Goal: Transaction & Acquisition: Purchase product/service

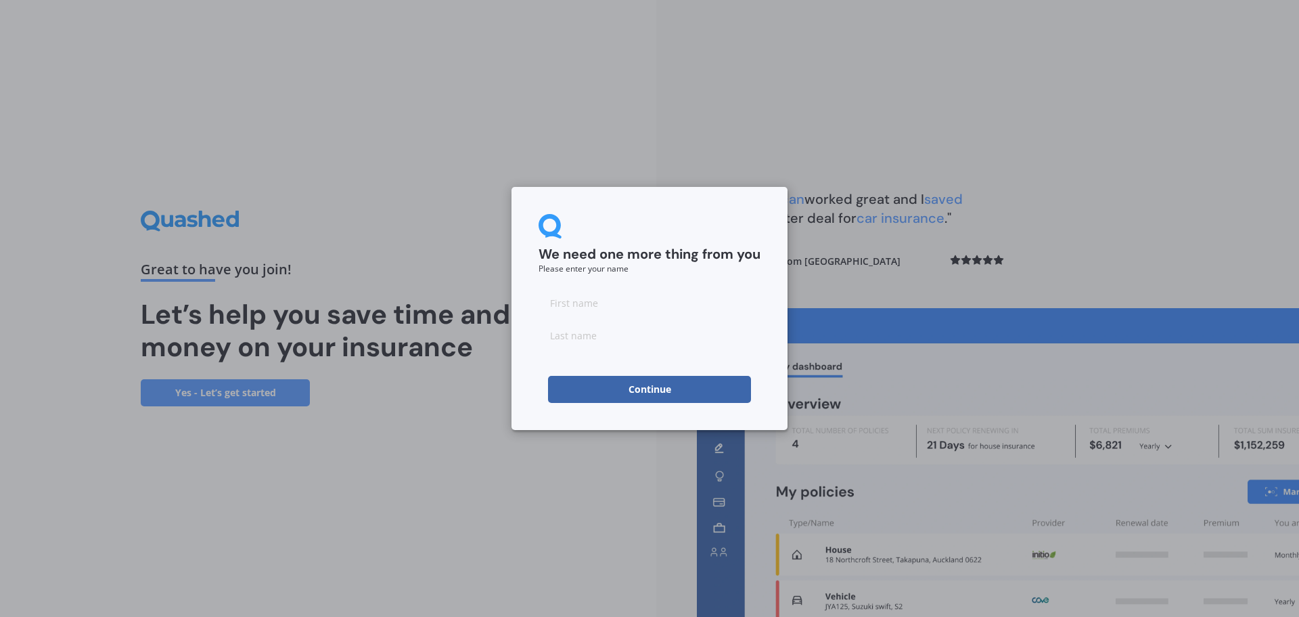
click at [599, 304] on input at bounding box center [650, 302] width 222 height 27
type input "[PERSON_NAME]"
type input "luke"
click at [645, 388] on button "Continue" at bounding box center [649, 389] width 203 height 27
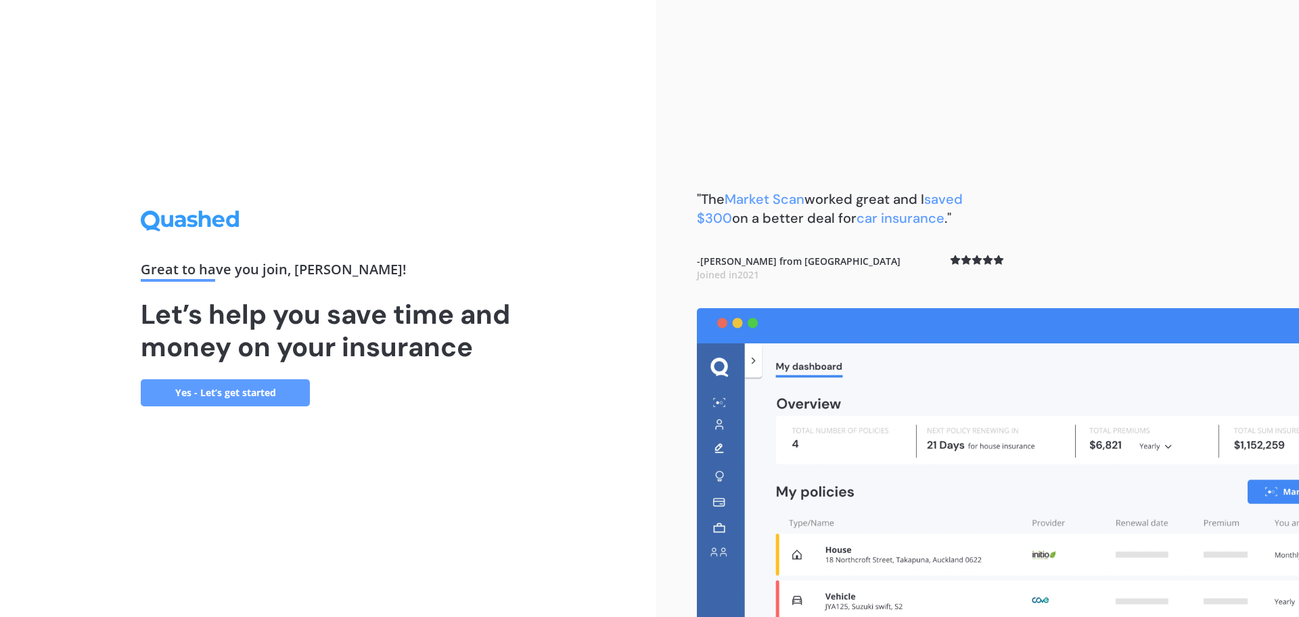
click at [259, 387] on link "Yes - Let’s get started" at bounding box center [225, 392] width 169 height 27
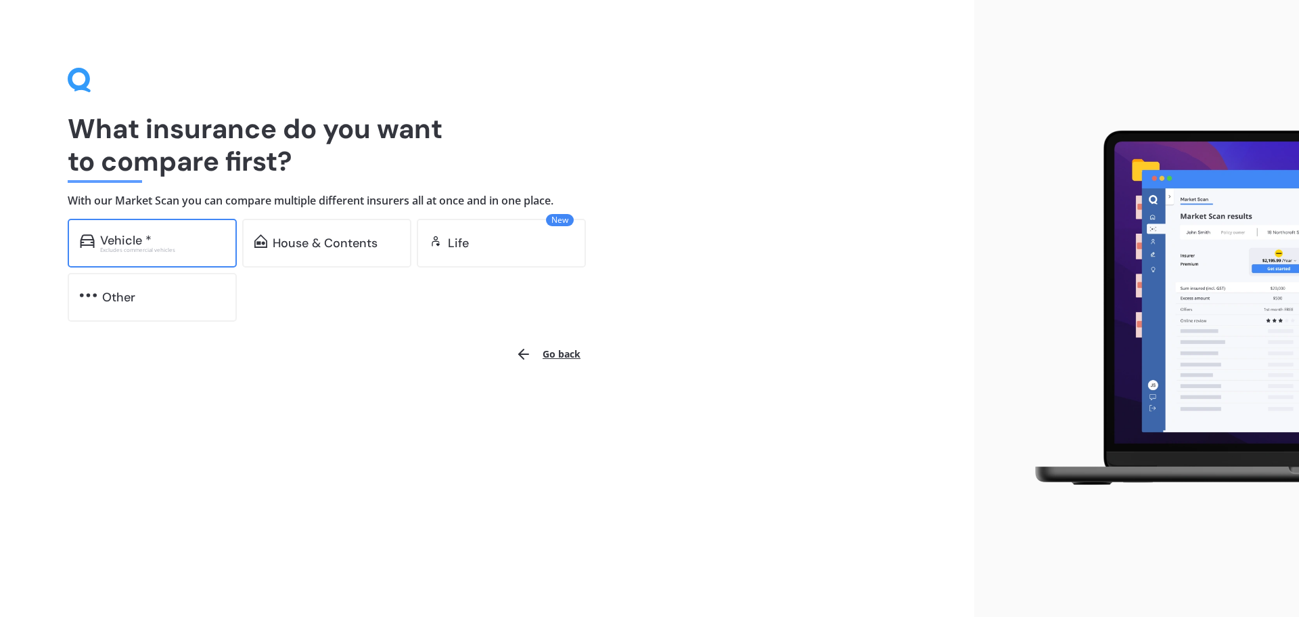
click at [152, 241] on div "Vehicle *" at bounding box center [162, 240] width 125 height 14
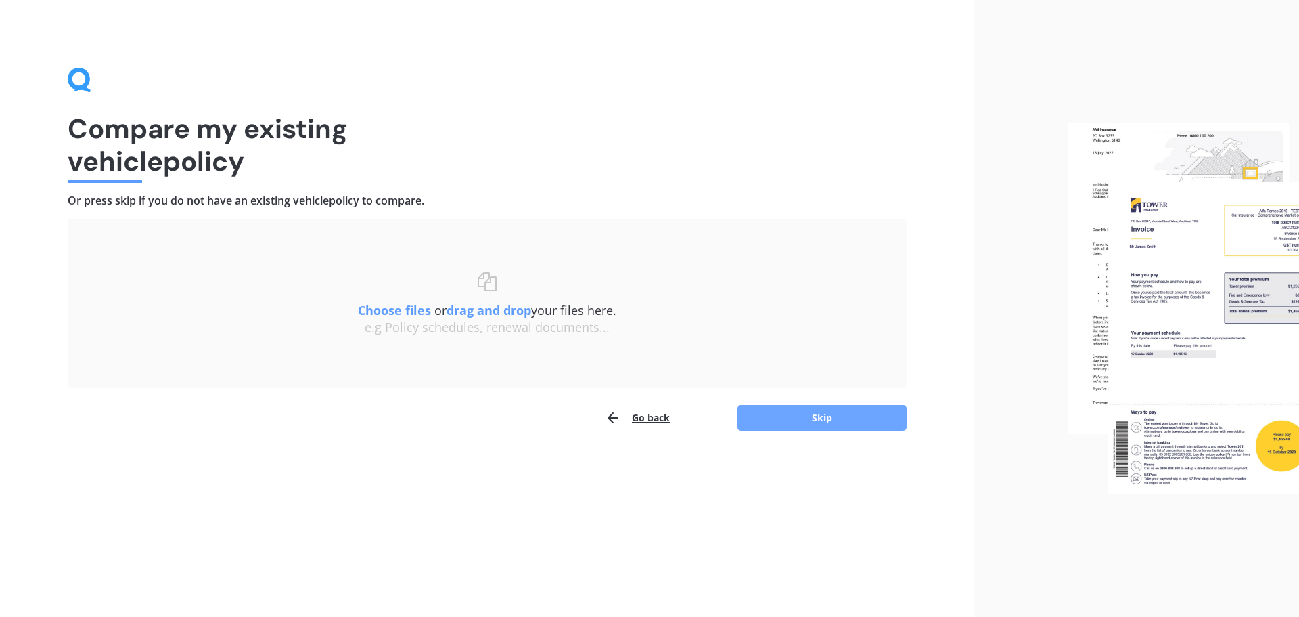
click at [821, 416] on button "Skip" at bounding box center [822, 418] width 169 height 26
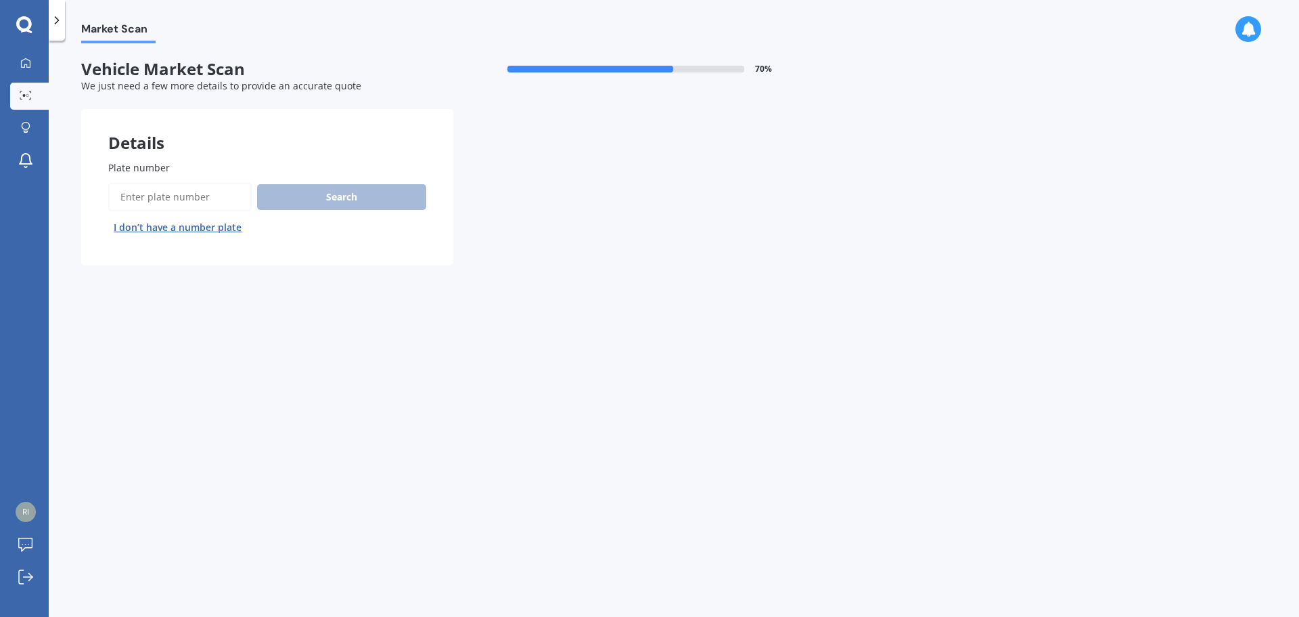
click at [328, 196] on div "Search I don’t have a number plate" at bounding box center [267, 210] width 318 height 55
click at [176, 171] on label "Plate number" at bounding box center [264, 167] width 313 height 14
click at [176, 183] on input "Plate number" at bounding box center [179, 197] width 143 height 28
type input "rjp646"
click at [336, 194] on button "Search" at bounding box center [341, 197] width 169 height 26
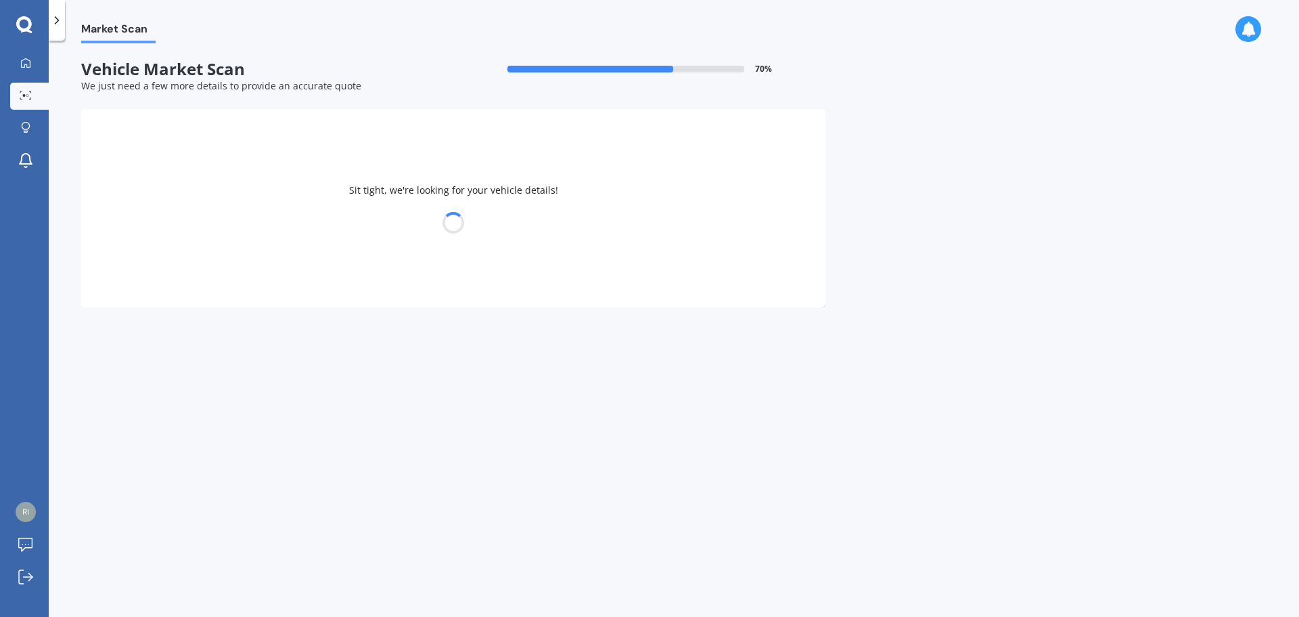
select select "TOYOTA"
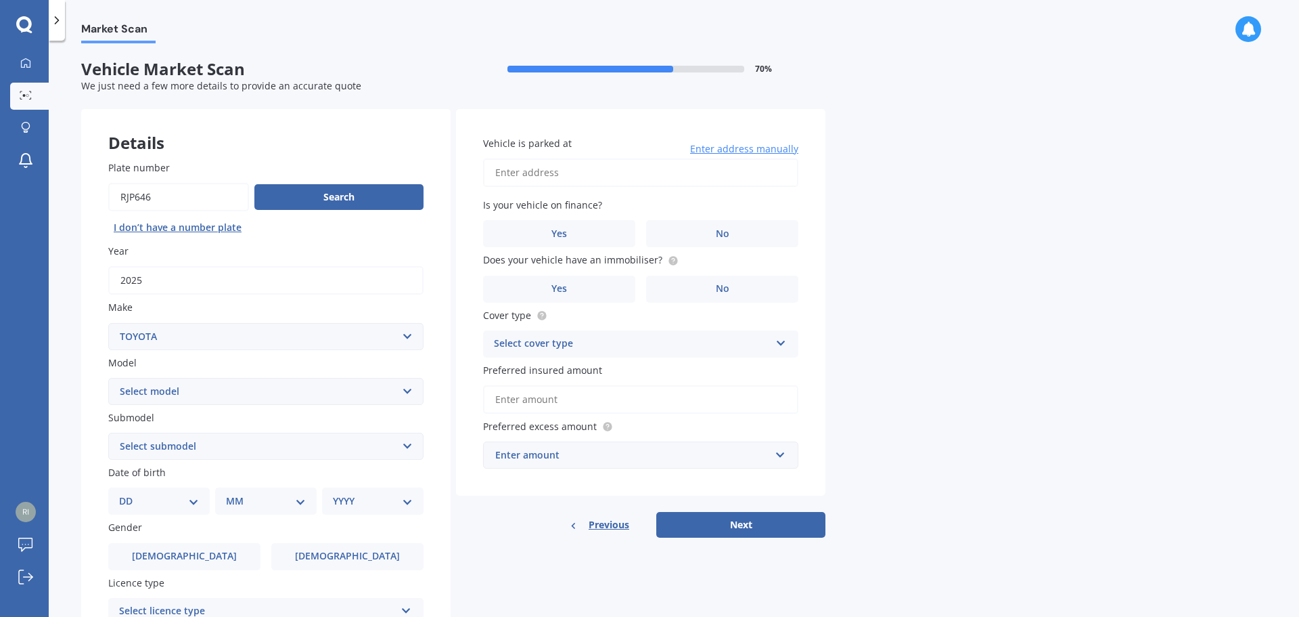
click at [577, 171] on input "Vehicle is parked at" at bounding box center [640, 172] width 315 height 28
type input "[STREET_ADDRESS]"
click at [692, 236] on label "No" at bounding box center [722, 233] width 152 height 27
click at [0, 0] on input "No" at bounding box center [0, 0] width 0 height 0
click at [720, 288] on span "No" at bounding box center [723, 289] width 14 height 12
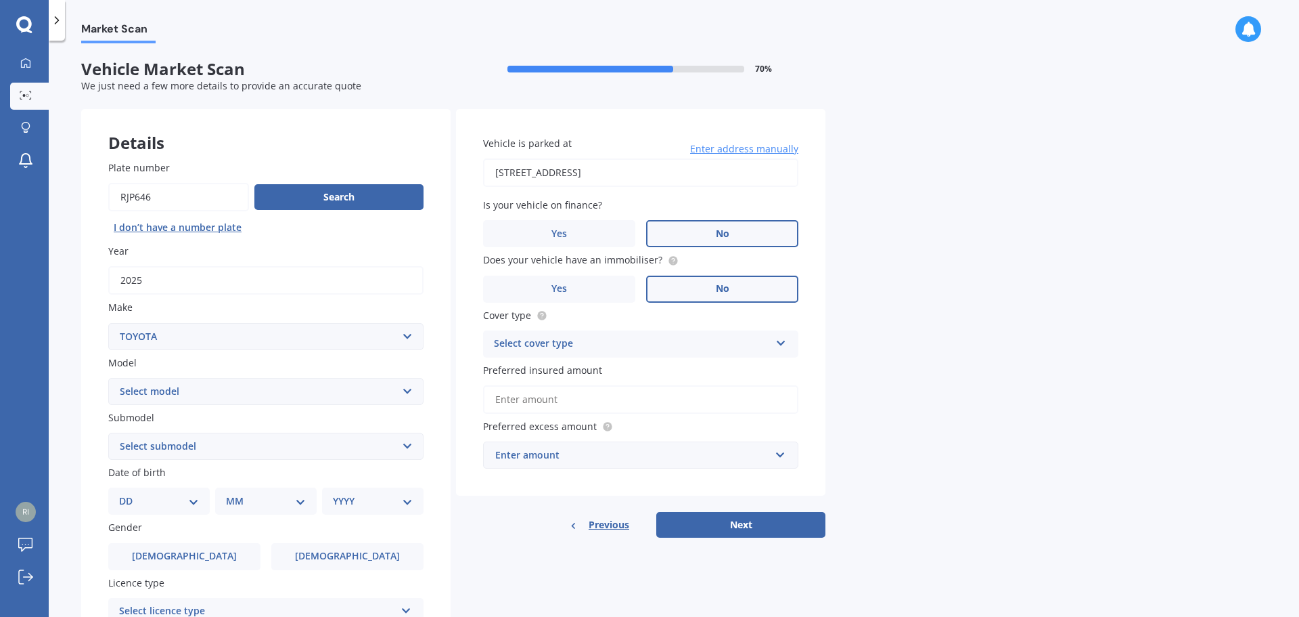
click at [0, 0] on input "No" at bounding box center [0, 0] width 0 height 0
click at [781, 340] on icon at bounding box center [782, 340] width 12 height 9
click at [543, 375] on span "Comprehensive" at bounding box center [531, 369] width 72 height 13
click at [496, 397] on input "Preferred insured amount" at bounding box center [640, 399] width 315 height 28
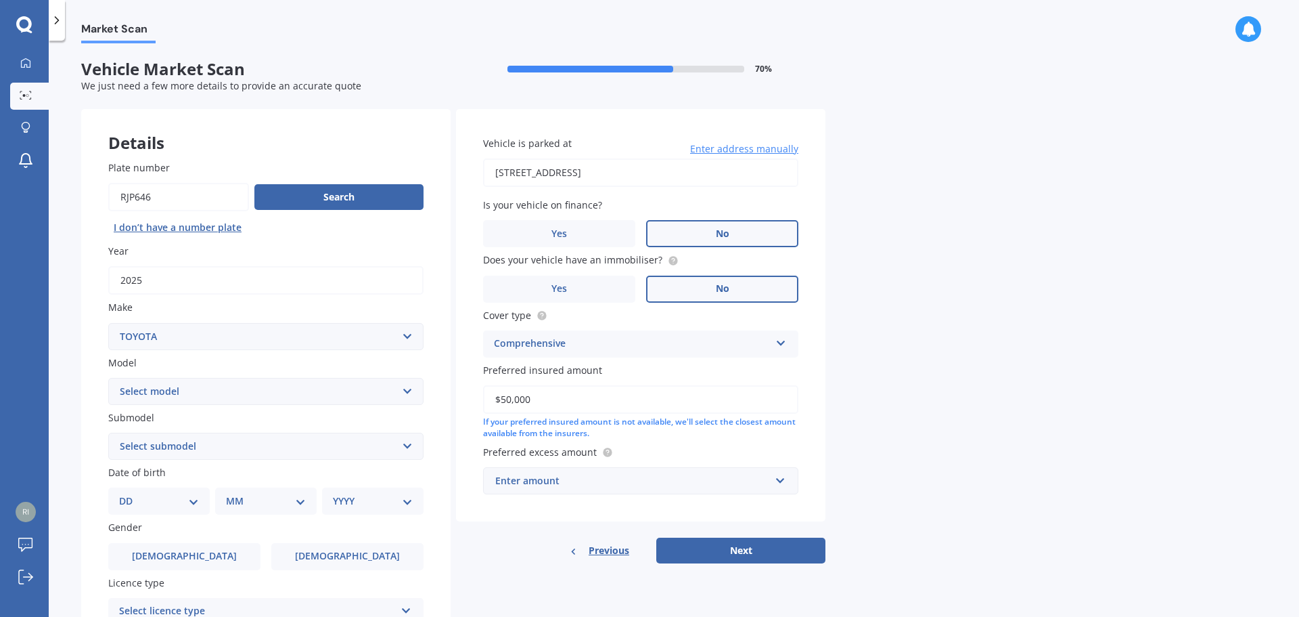
type input "$50,000"
click at [780, 482] on input "text" at bounding box center [636, 481] width 303 height 26
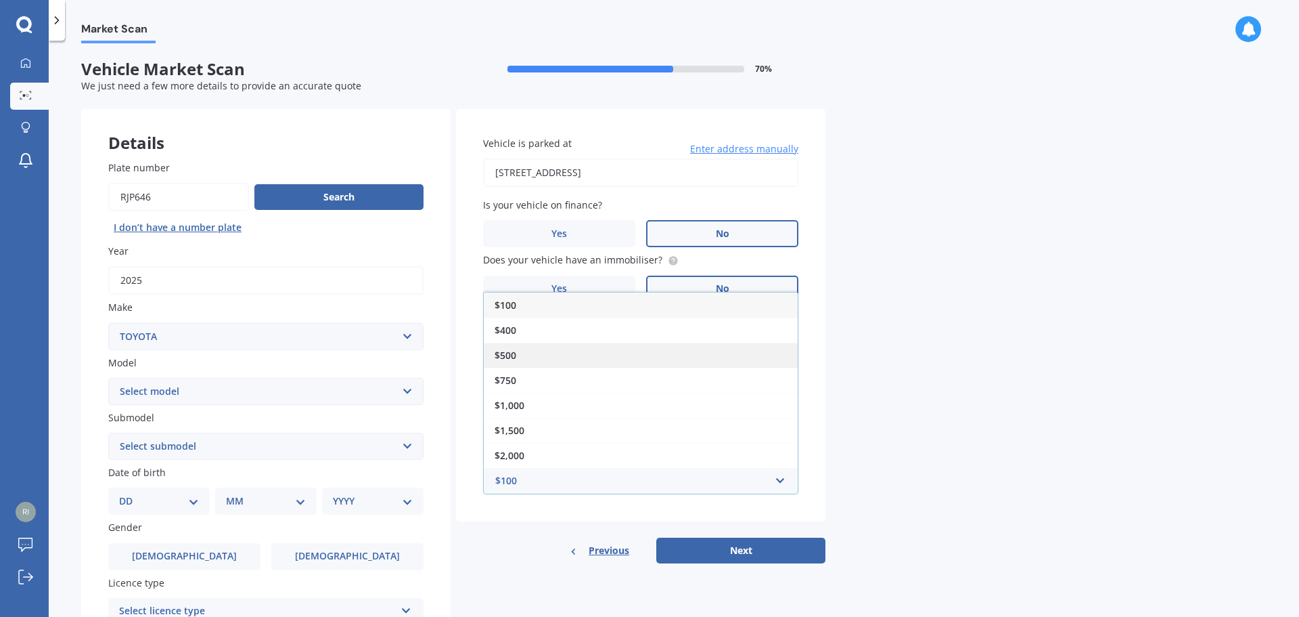
click at [511, 353] on span "$500" at bounding box center [506, 355] width 22 height 13
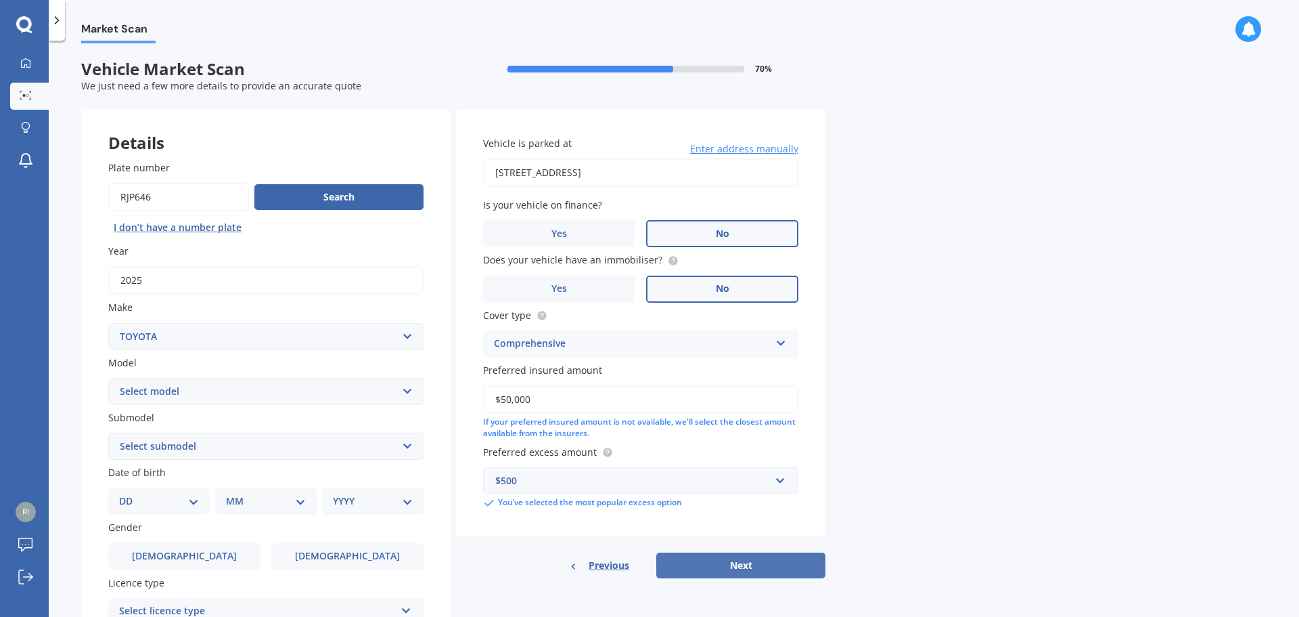
click at [748, 567] on button "Next" at bounding box center [740, 565] width 169 height 26
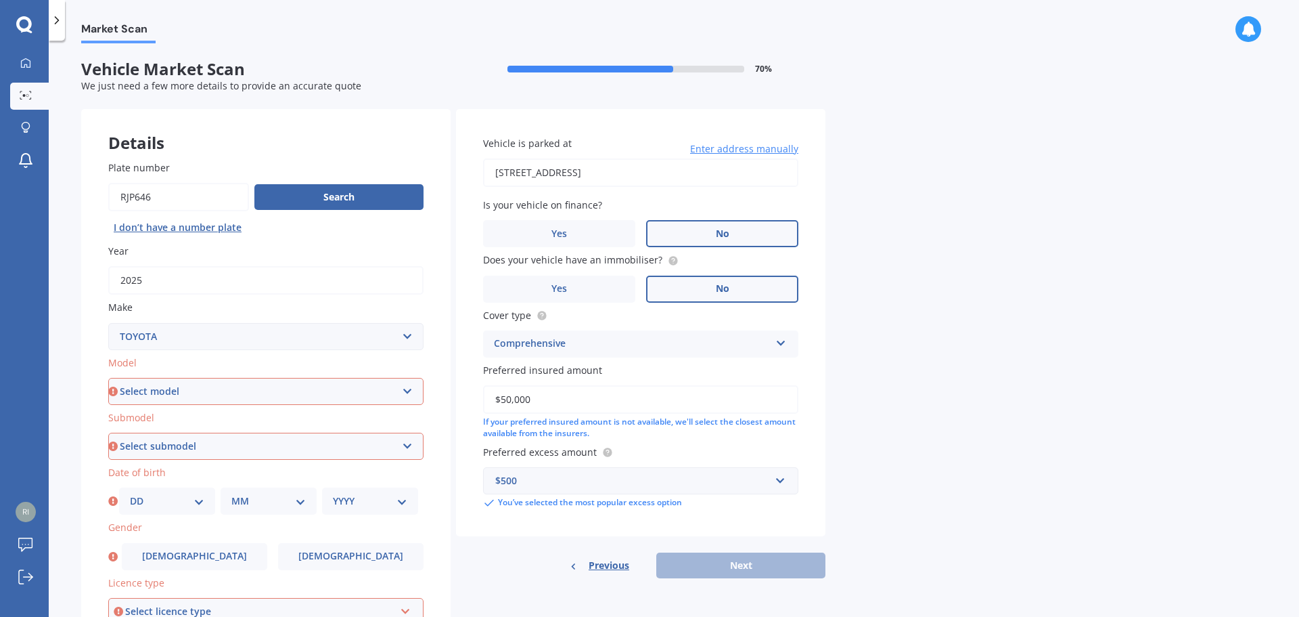
click at [403, 392] on select "Select model 4 Runner 86 [PERSON_NAME] Alphard Altezza Aqua Aristo Aurion Auris…" at bounding box center [265, 391] width 315 height 27
click at [439, 483] on div "Plate number Search I don’t have a number plate Year [DATE] Make Select make AC…" at bounding box center [266, 447] width 370 height 629
click at [404, 390] on select "Select model 4 Runner 86 [PERSON_NAME] Alphard Altezza Aqua Aristo Aurion Auris…" at bounding box center [265, 391] width 315 height 27
select select "RAV-4"
click at [108, 378] on select "Select model 4 Runner 86 [PERSON_NAME] Alphard Altezza Aqua Aristo Aurion Auris…" at bounding box center [265, 391] width 315 height 27
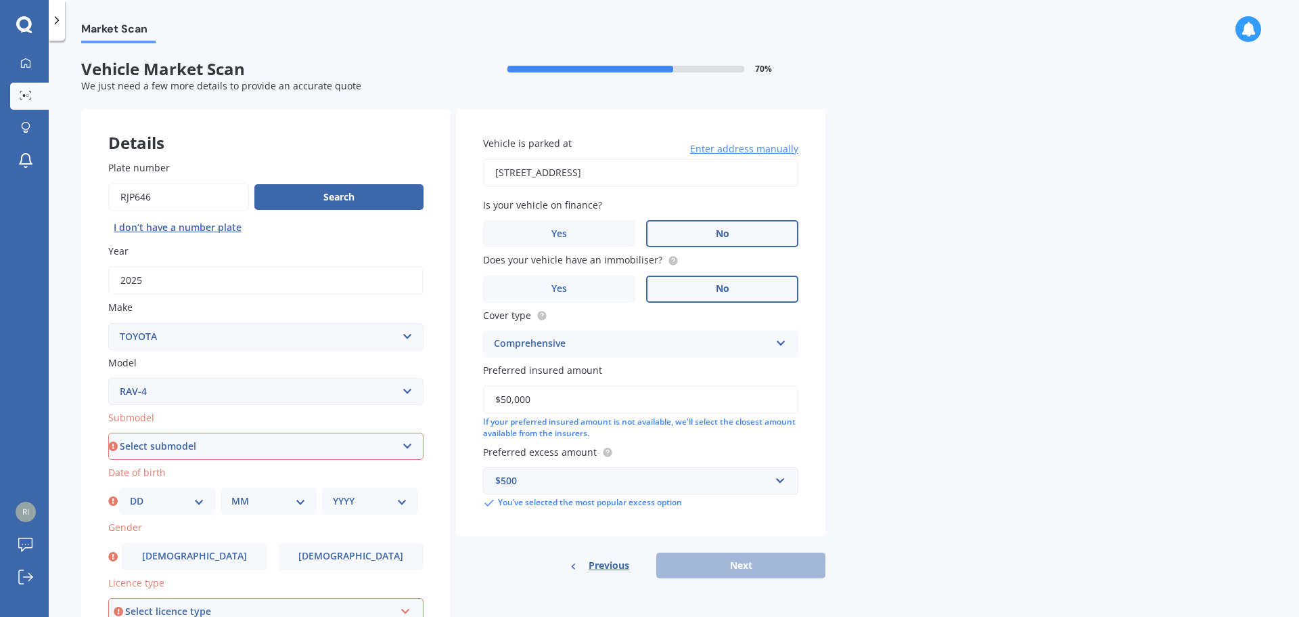
click at [406, 449] on select "Select submodel Diesel EV GX SUV 2.2/4WD/6AT Hybrid Hybrid 2WD Petrol" at bounding box center [265, 445] width 315 height 27
select select "HYBRID 2WD"
click at [108, 432] on select "Select submodel Diesel EV GX SUV 2.2/4WD/6AT Hybrid Hybrid 2WD Petrol" at bounding box center [265, 445] width 315 height 27
click at [199, 499] on select "DD 01 02 03 04 05 06 07 08 09 10 11 12 13 14 15 16 17 18 19 20 21 22 23 24 25 2…" at bounding box center [167, 500] width 74 height 15
select select "23"
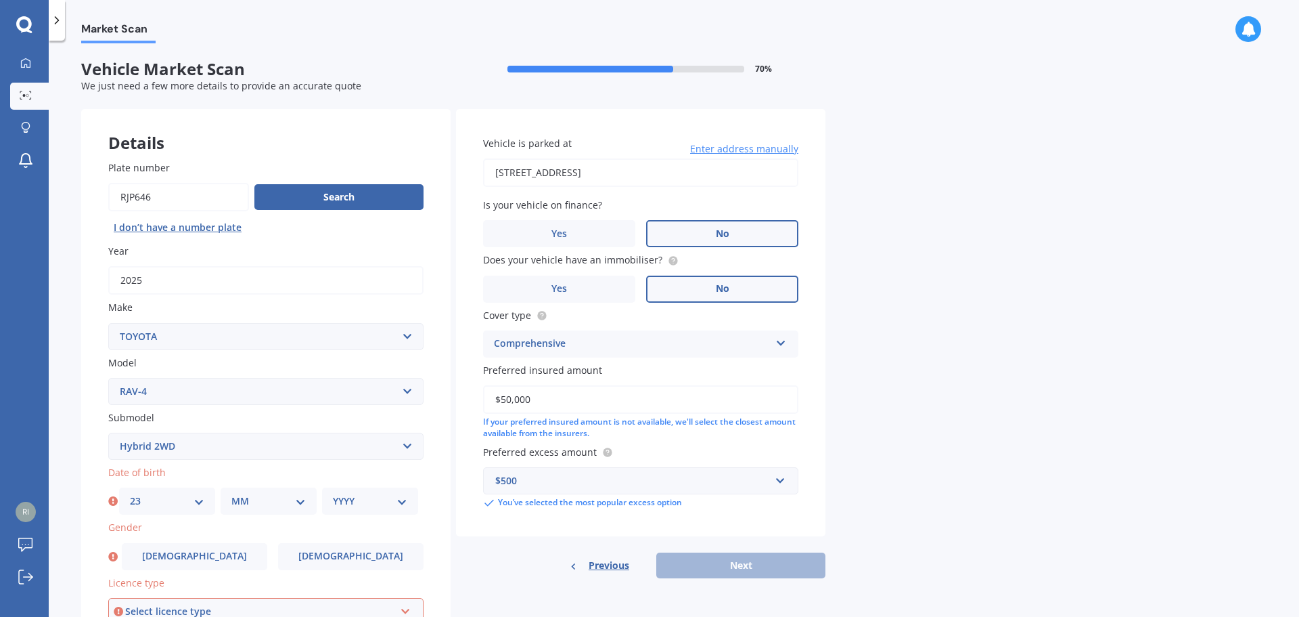
click at [130, 493] on select "DD 01 02 03 04 05 06 07 08 09 10 11 12 13 14 15 16 17 18 19 20 21 22 23 24 25 2…" at bounding box center [167, 500] width 74 height 15
click at [297, 501] on select "MM 01 02 03 04 05 06 07 08 09 10 11 12" at bounding box center [268, 500] width 74 height 15
select select "08"
click at [231, 493] on select "MM 01 02 03 04 05 06 07 08 09 10 11 12" at bounding box center [268, 500] width 74 height 15
click at [399, 498] on select "YYYY 2025 2024 2023 2022 2021 2020 2019 2018 2017 2016 2015 2014 2013 2012 2011…" at bounding box center [370, 500] width 74 height 15
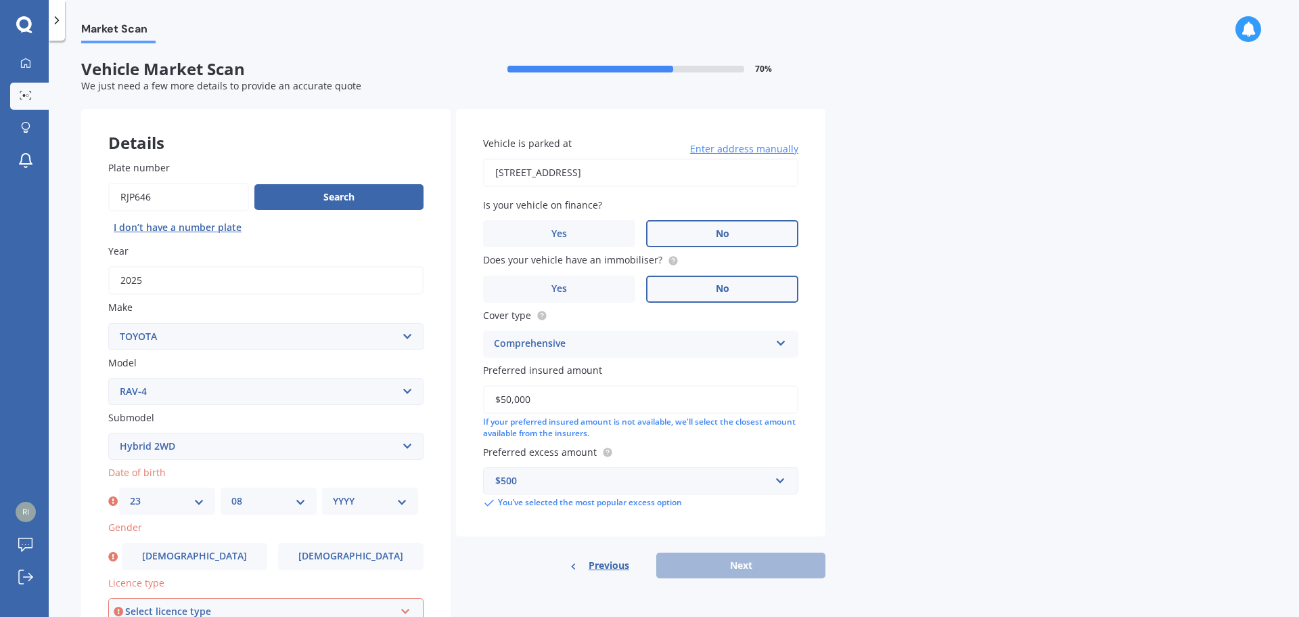
select select "1953"
click at [333, 493] on select "YYYY 2025 2024 2023 2022 2021 2020 2019 2018 2017 2016 2015 2014 2013 2012 2011…" at bounding box center [370, 500] width 74 height 15
click at [222, 562] on label "[DEMOGRAPHIC_DATA]" at bounding box center [195, 556] width 146 height 27
click at [0, 0] on input "[DEMOGRAPHIC_DATA]" at bounding box center [0, 0] width 0 height 0
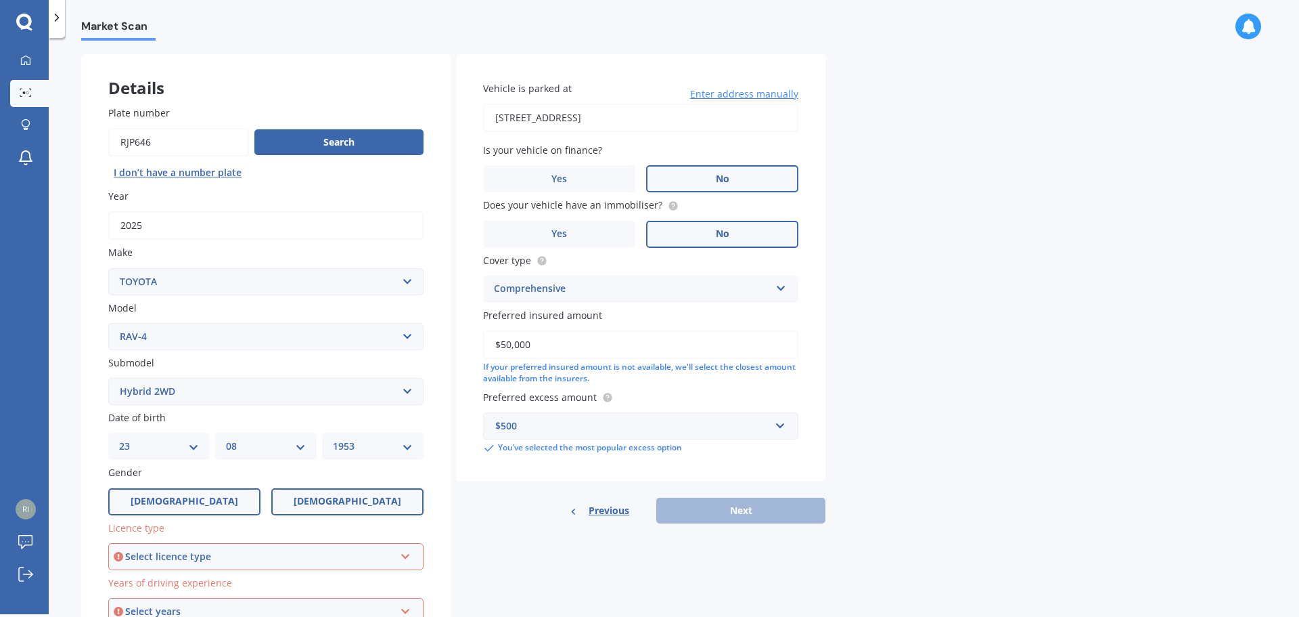
scroll to position [73, 0]
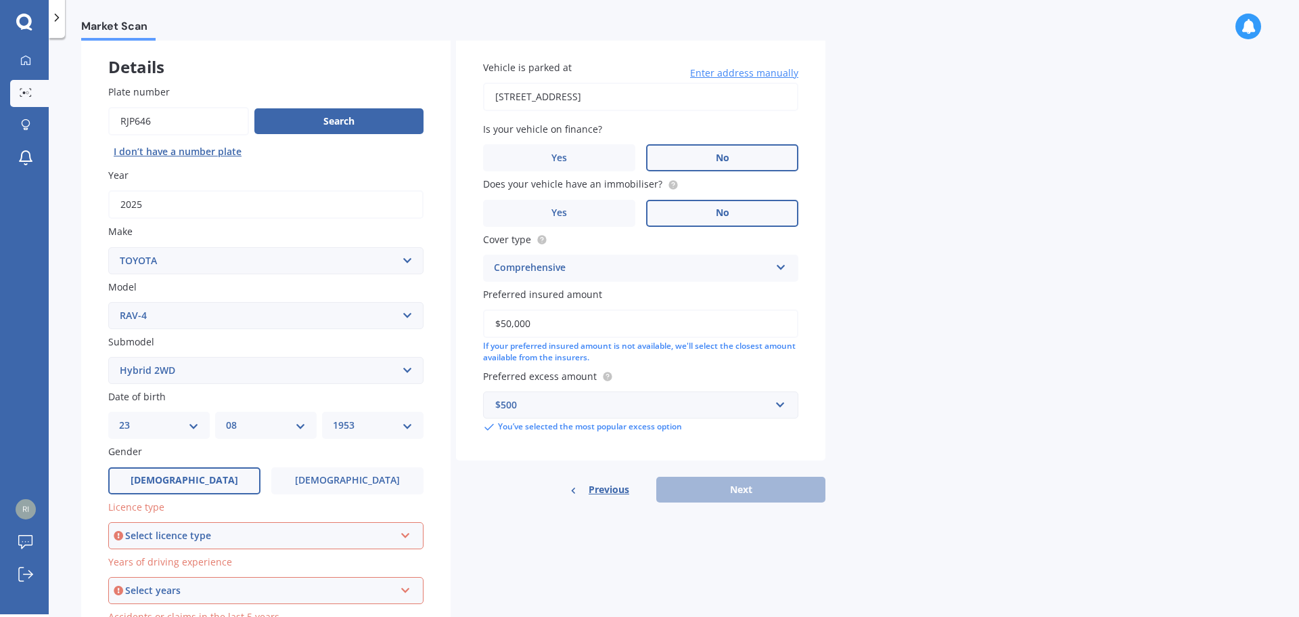
click at [409, 536] on icon at bounding box center [406, 532] width 12 height 9
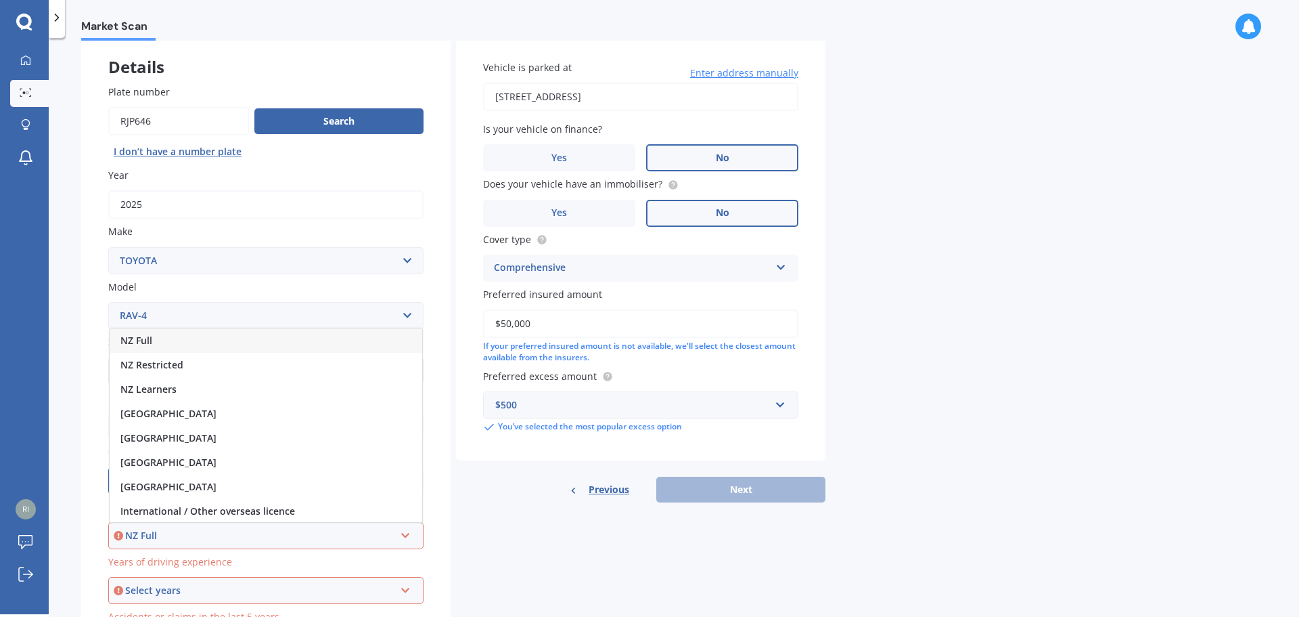
click at [238, 344] on div "NZ Full" at bounding box center [266, 340] width 313 height 24
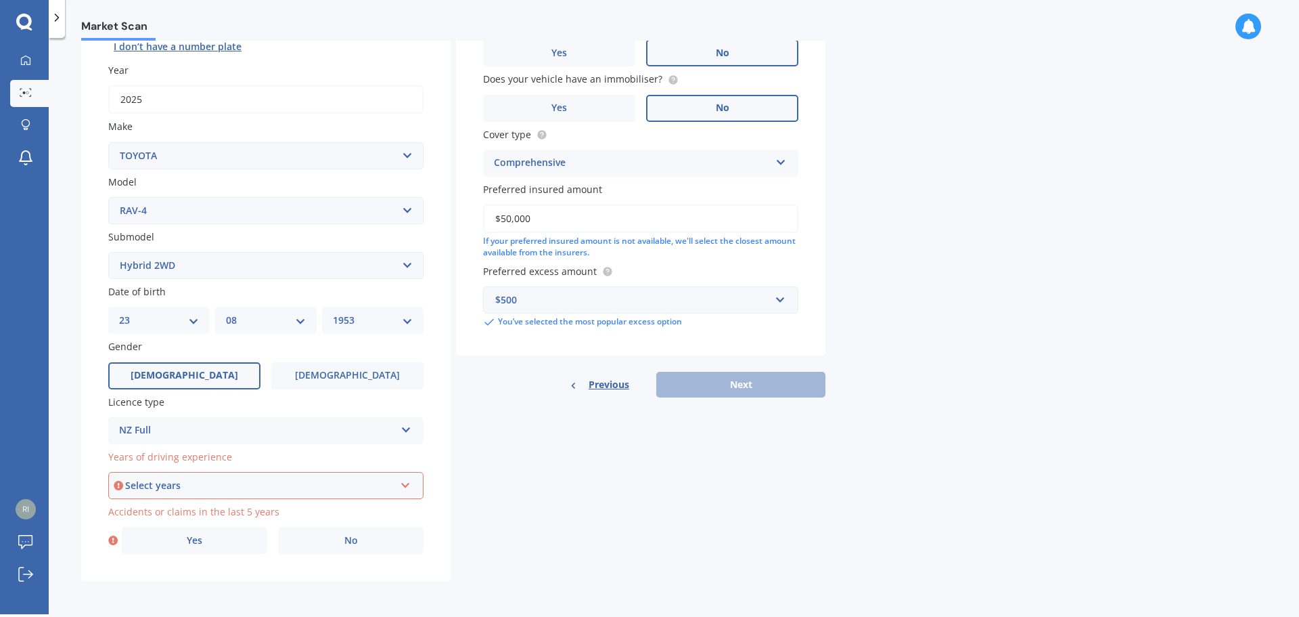
scroll to position [180, 0]
click at [408, 485] on icon at bounding box center [406, 480] width 12 height 9
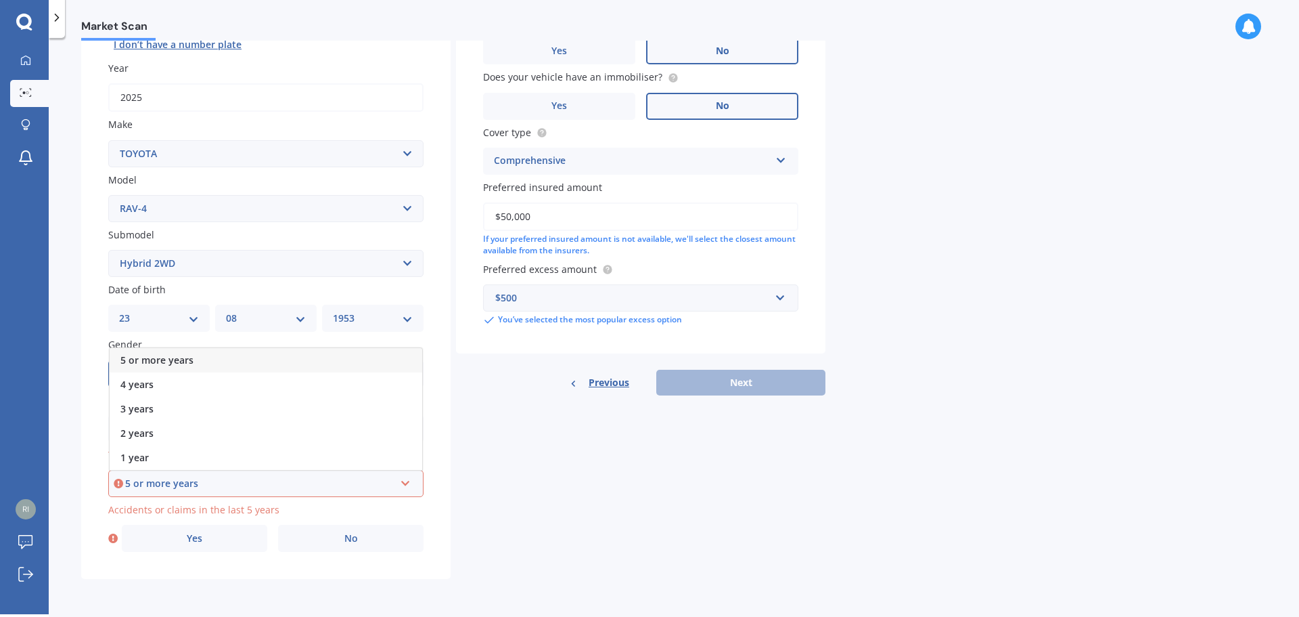
click at [151, 480] on div "5 or more years" at bounding box center [259, 483] width 269 height 15
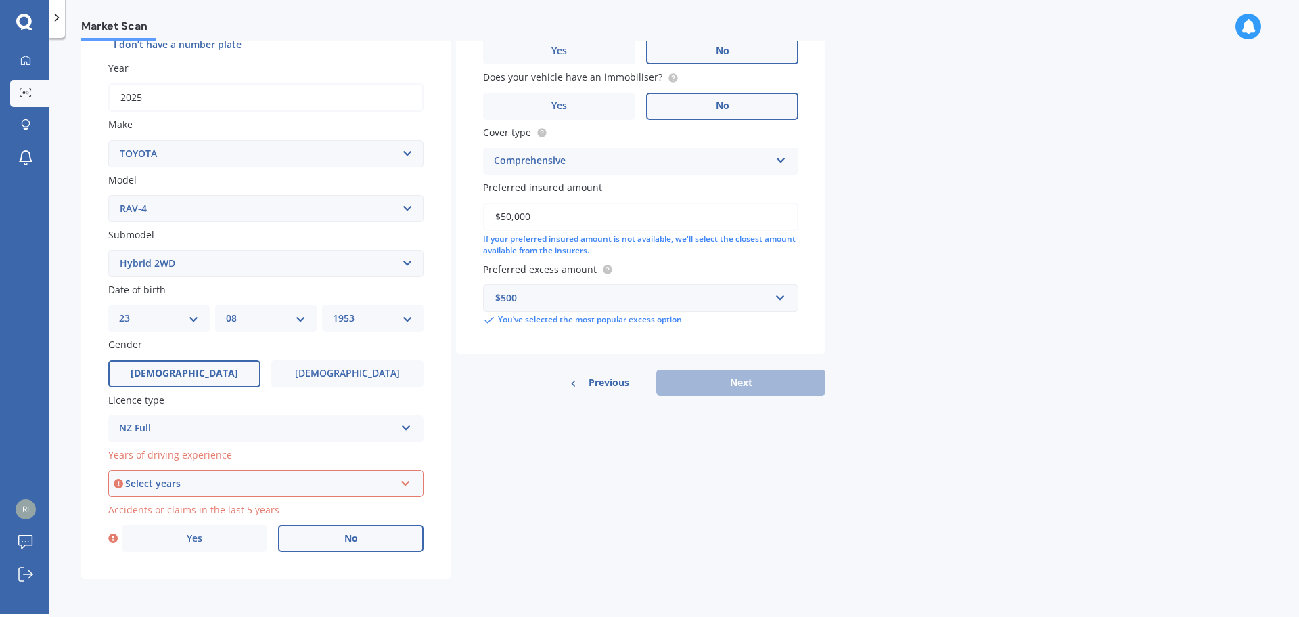
click at [346, 537] on span "No" at bounding box center [351, 539] width 14 height 12
click at [0, 0] on input "No" at bounding box center [0, 0] width 0 height 0
click at [407, 483] on icon at bounding box center [406, 480] width 12 height 9
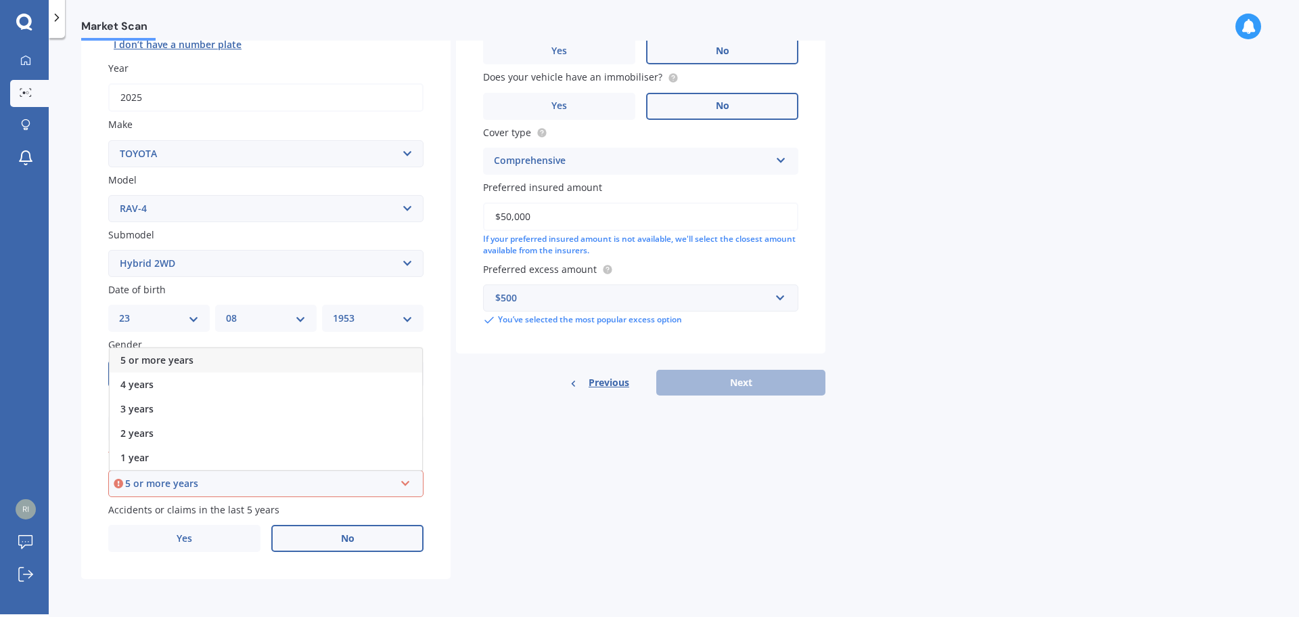
click at [158, 481] on div "5 or more years" at bounding box center [259, 483] width 269 height 15
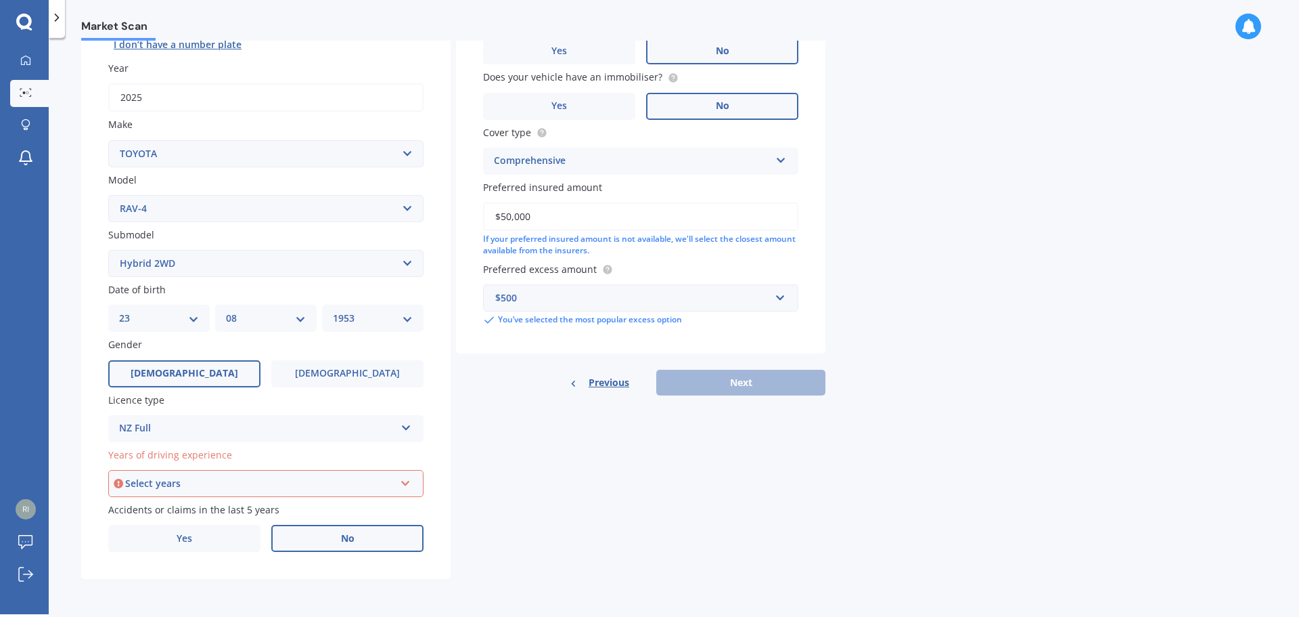
click at [336, 538] on label "No" at bounding box center [347, 537] width 152 height 27
click at [0, 0] on input "No" at bounding box center [0, 0] width 0 height 0
click at [406, 485] on icon at bounding box center [406, 480] width 12 height 9
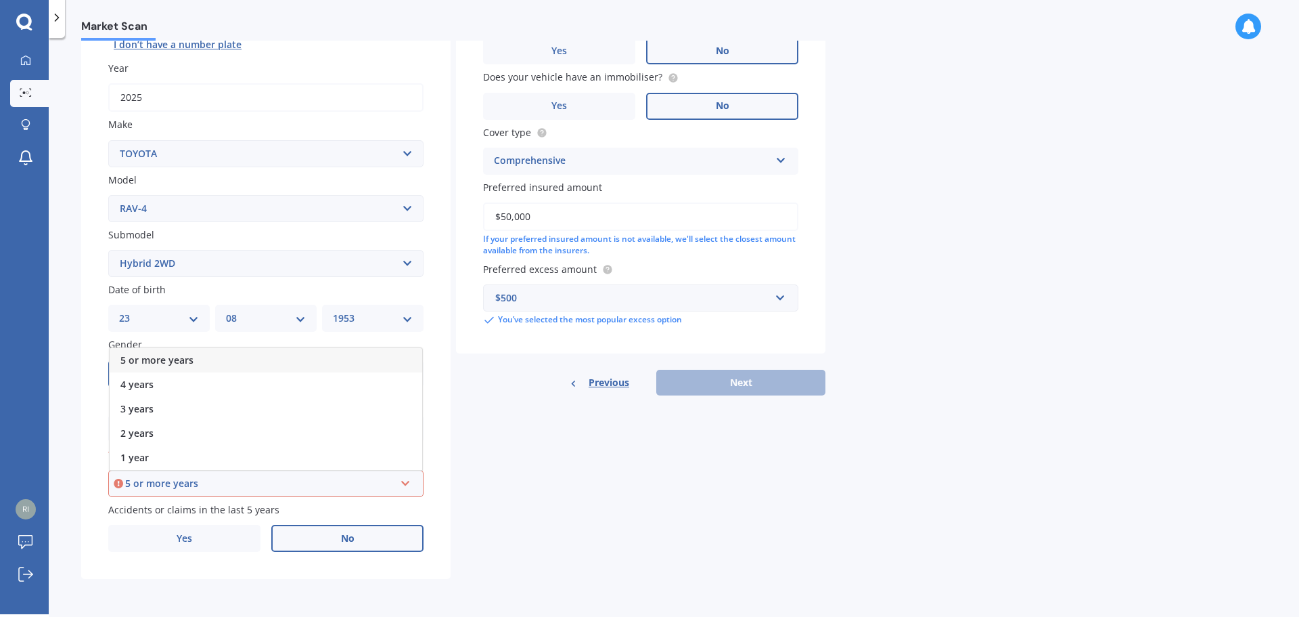
click at [163, 482] on div "5 or more years" at bounding box center [259, 483] width 269 height 15
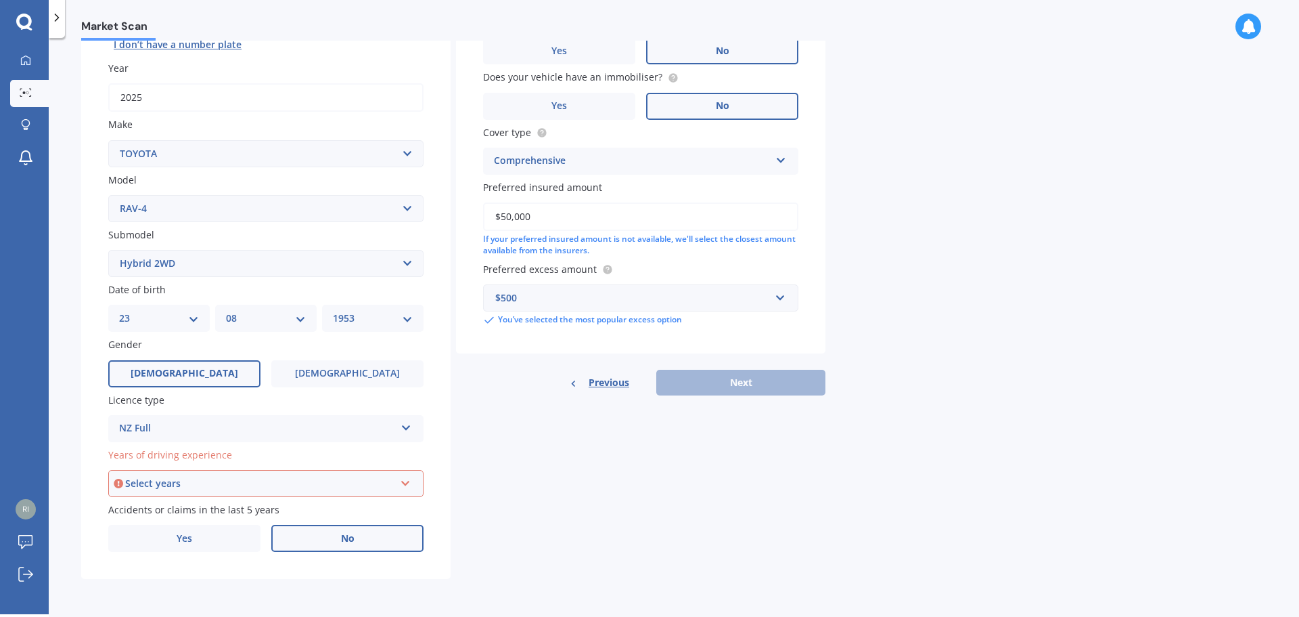
click at [162, 481] on div "Select years" at bounding box center [259, 483] width 269 height 15
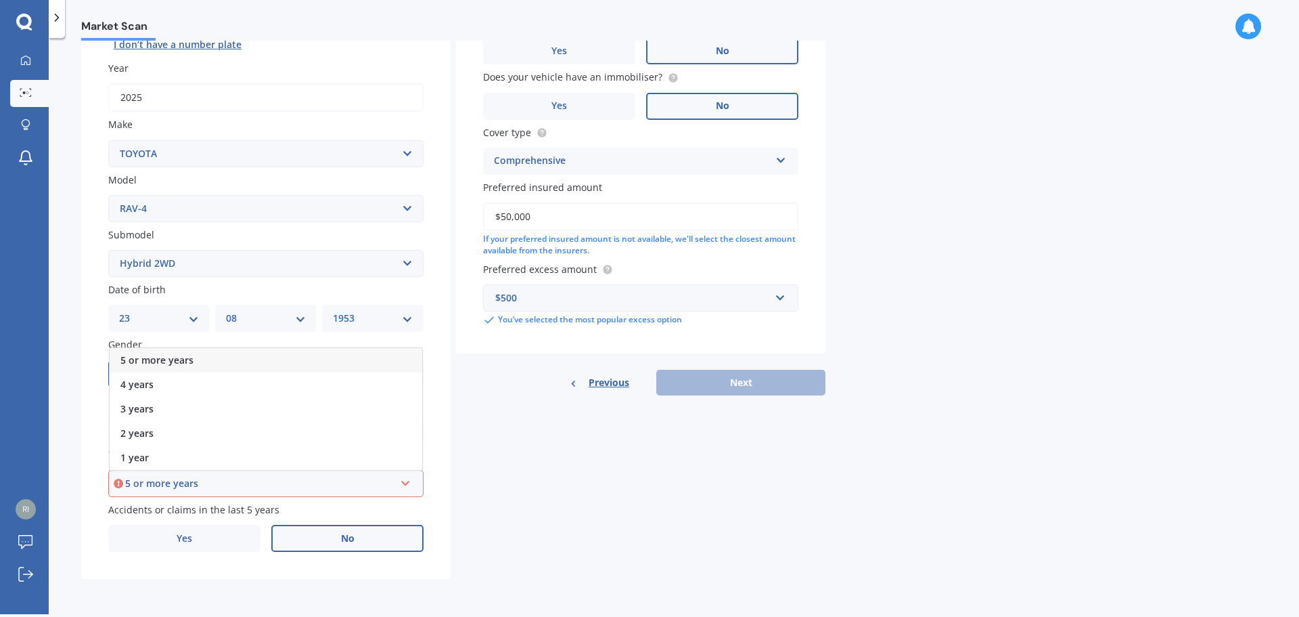
click at [399, 481] on div "5 or more years 5 or more years 4 years 3 years 2 years 1 year" at bounding box center [265, 483] width 315 height 27
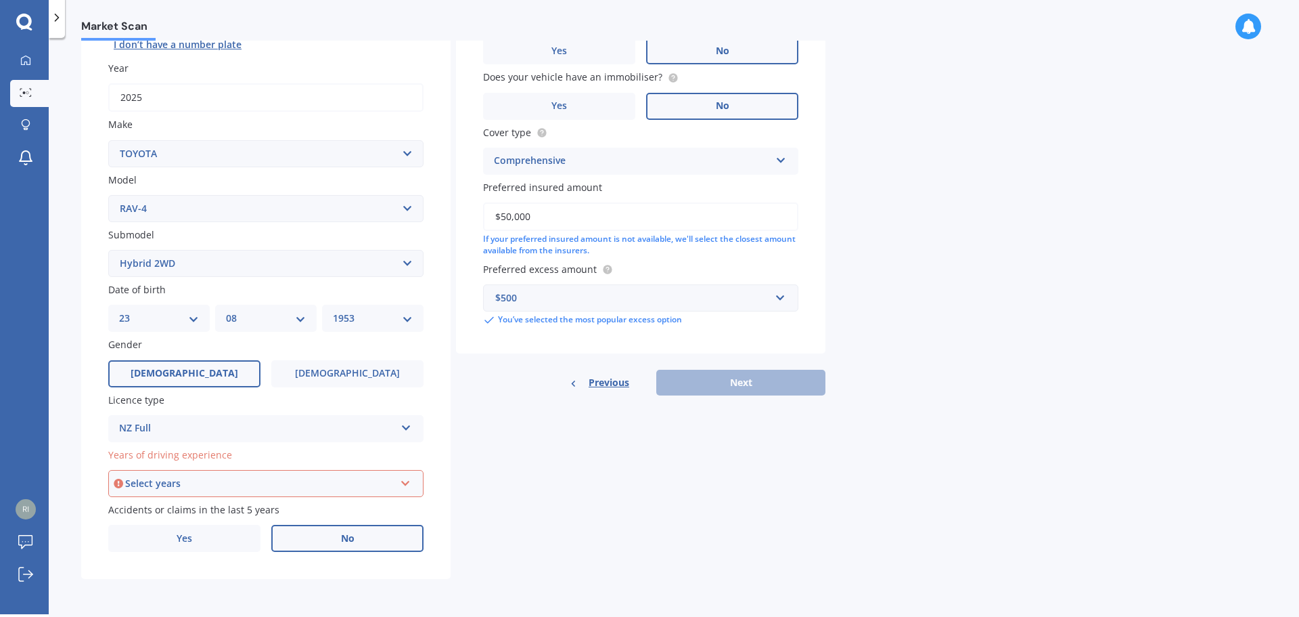
click at [153, 485] on div "Select years" at bounding box center [259, 483] width 269 height 15
click at [355, 535] on label "No" at bounding box center [347, 537] width 152 height 27
click at [0, 0] on input "No" at bounding box center [0, 0] width 0 height 0
click at [709, 382] on button "Next" at bounding box center [740, 383] width 169 height 26
select select "23"
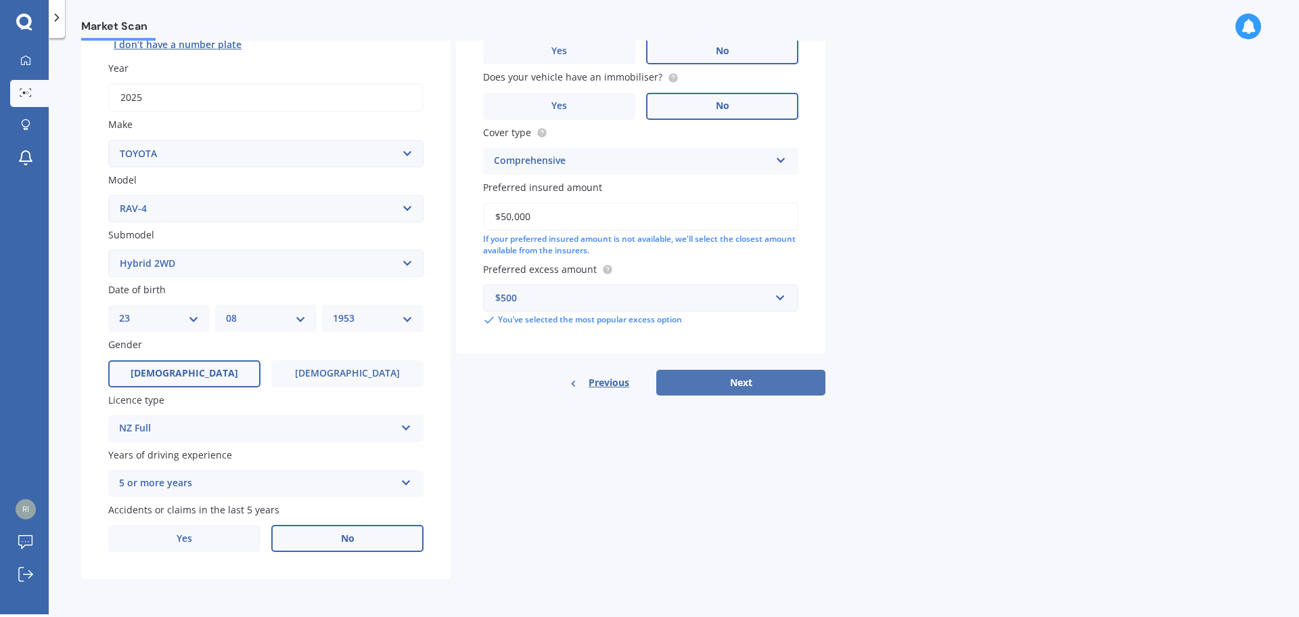
select select "08"
select select "1953"
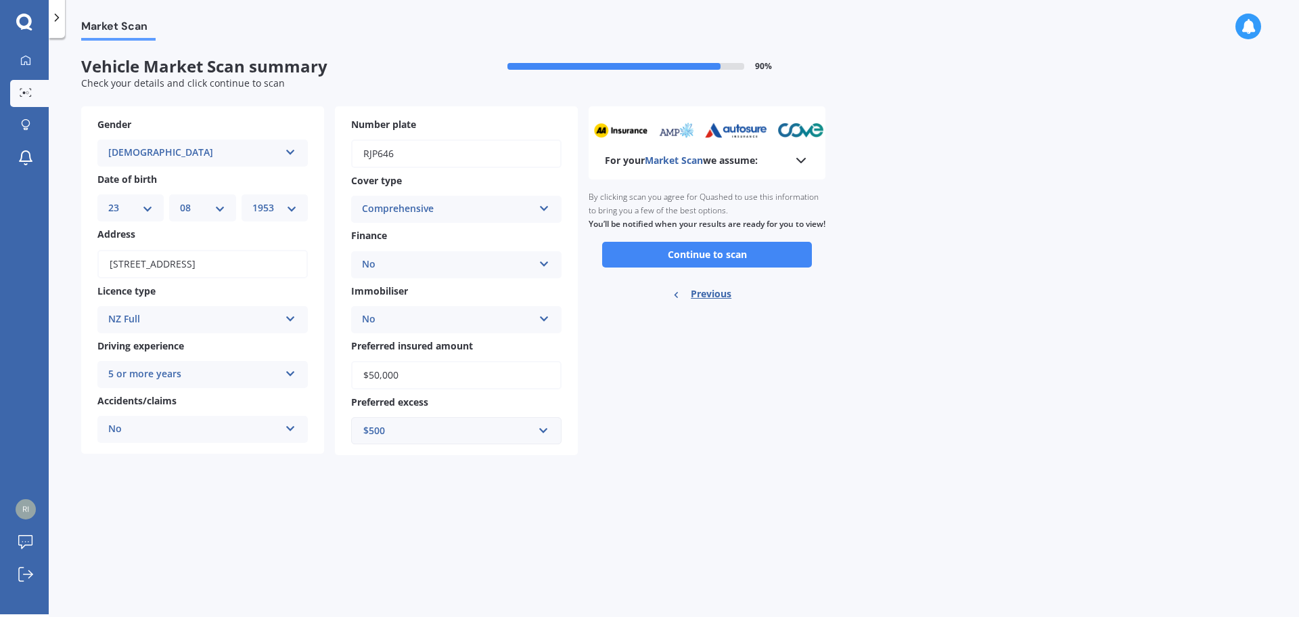
scroll to position [0, 0]
click at [698, 267] on button "Continue to scan" at bounding box center [707, 255] width 210 height 26
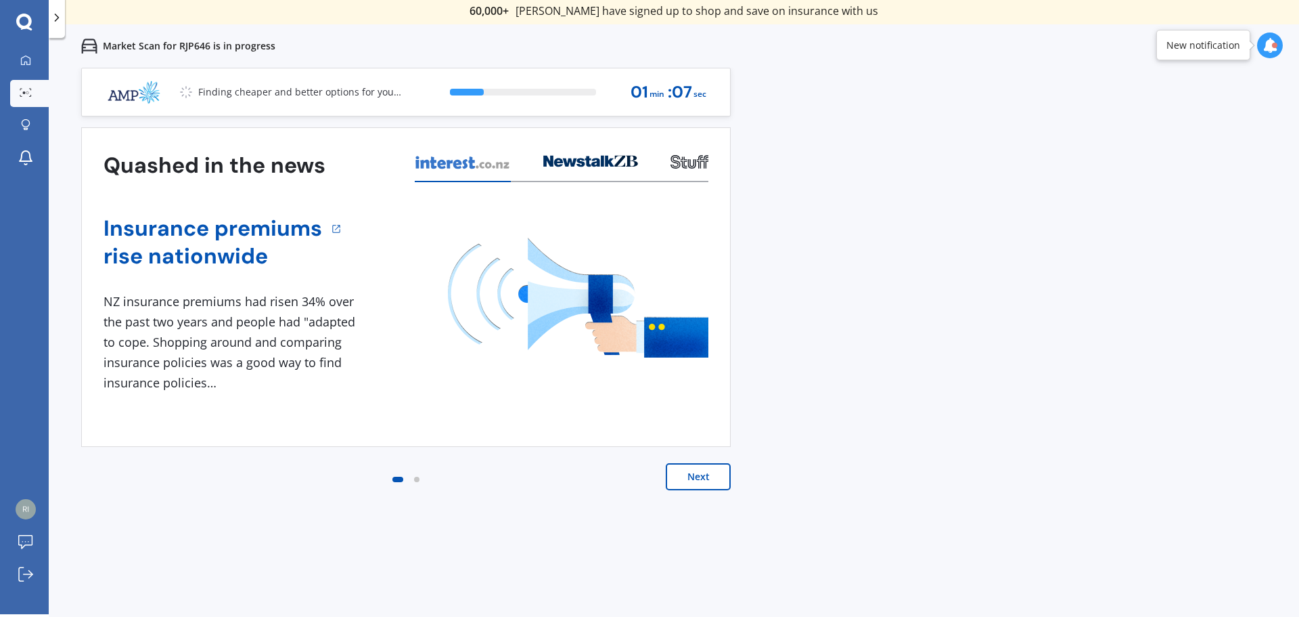
click at [696, 476] on button "Next" at bounding box center [698, 476] width 65 height 27
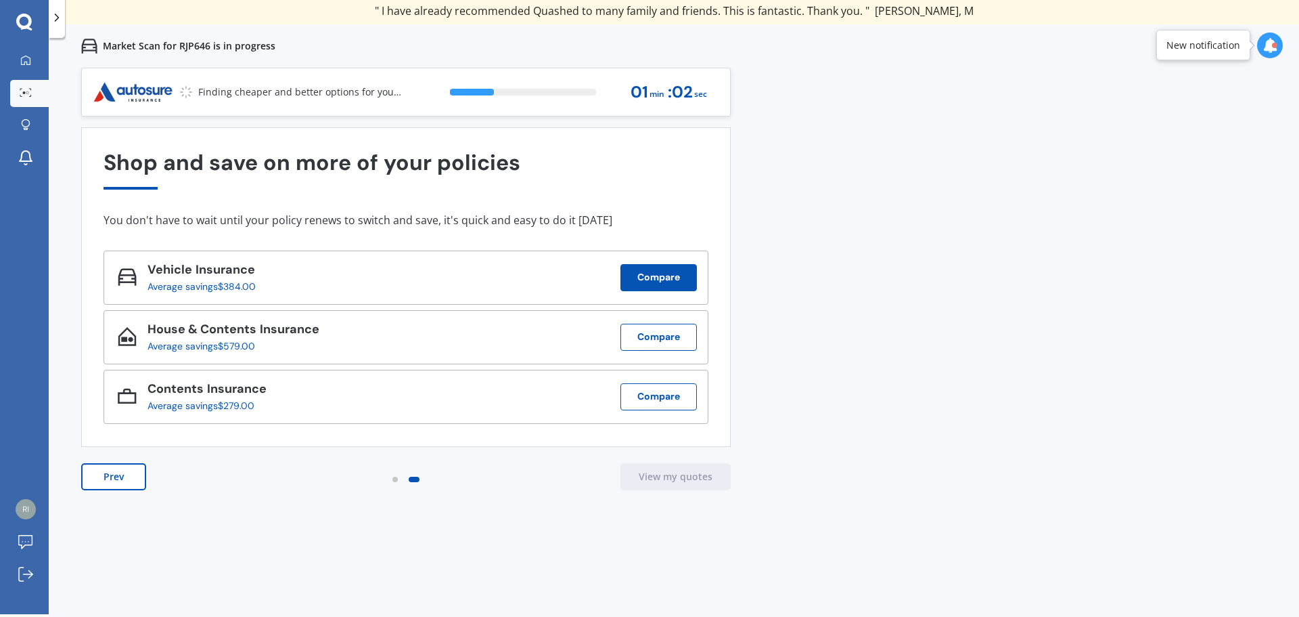
click at [656, 276] on button "Compare" at bounding box center [659, 277] width 76 height 27
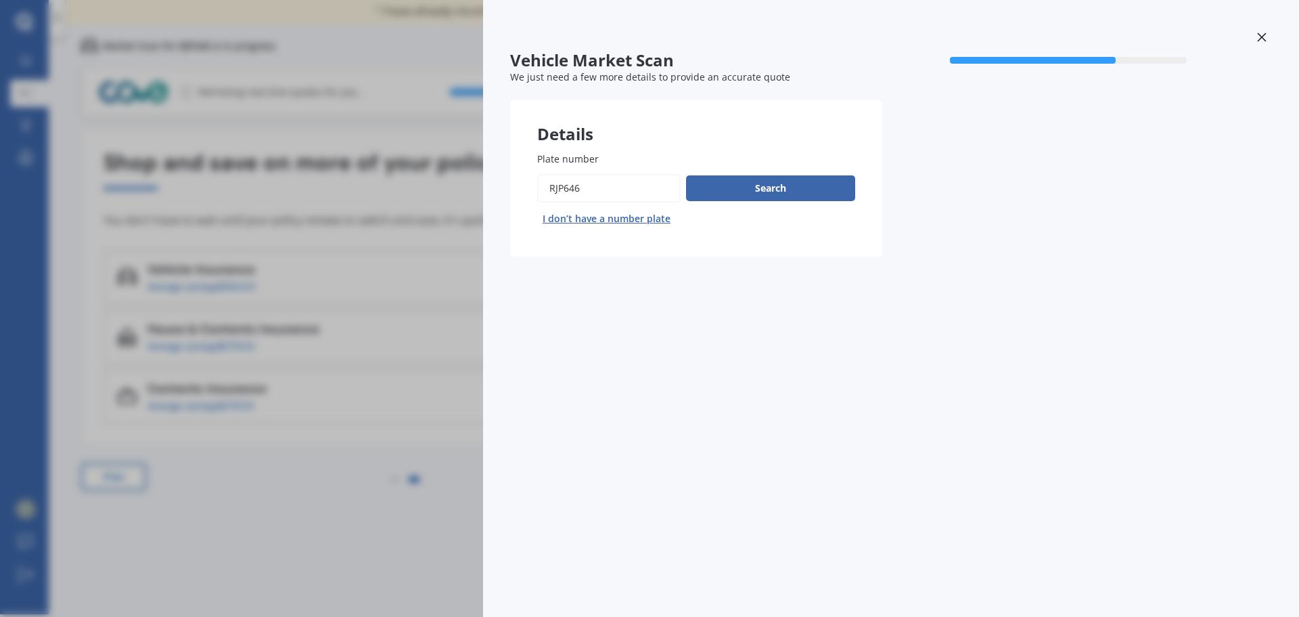
click at [413, 348] on div "Vehicle Market Scan 70 % We just need a few more details to provide an accurate…" at bounding box center [649, 308] width 1299 height 617
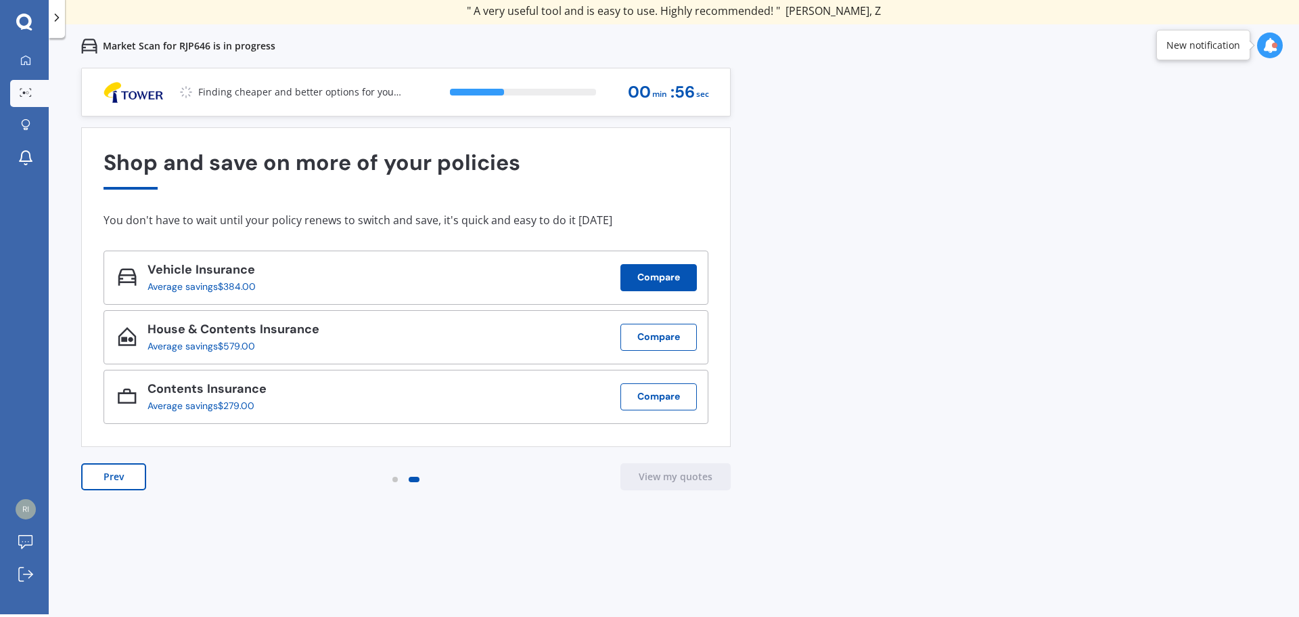
click at [653, 275] on button "Compare" at bounding box center [659, 277] width 76 height 27
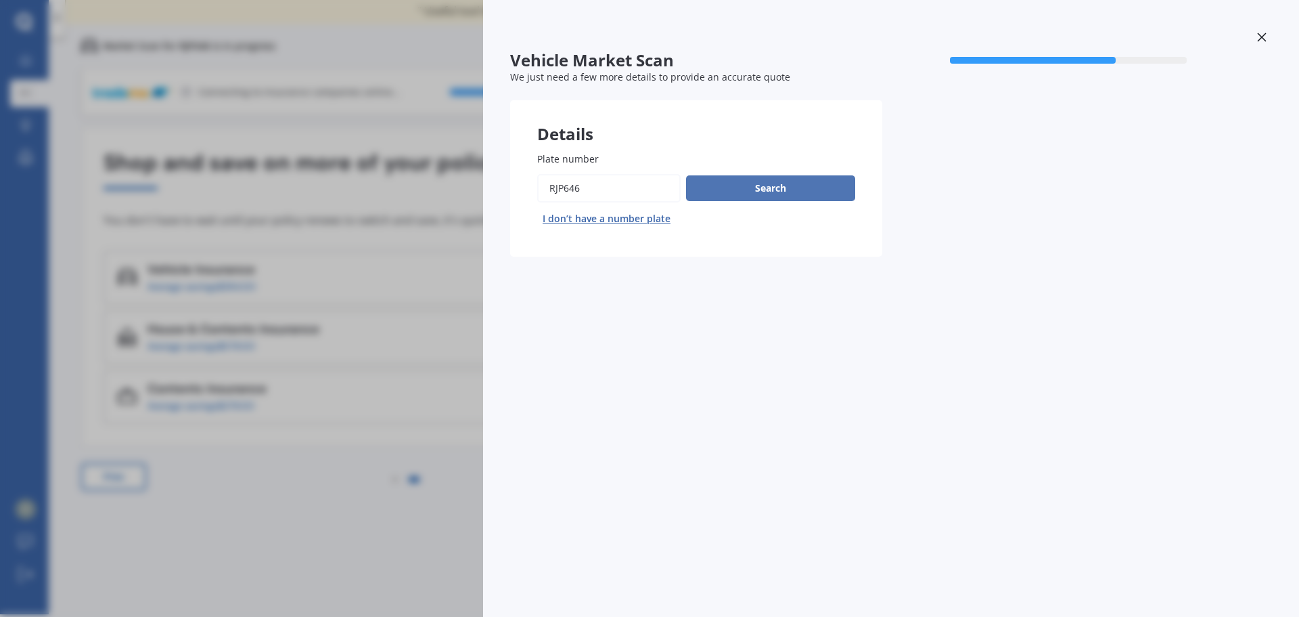
click at [734, 189] on button "Search" at bounding box center [770, 188] width 169 height 26
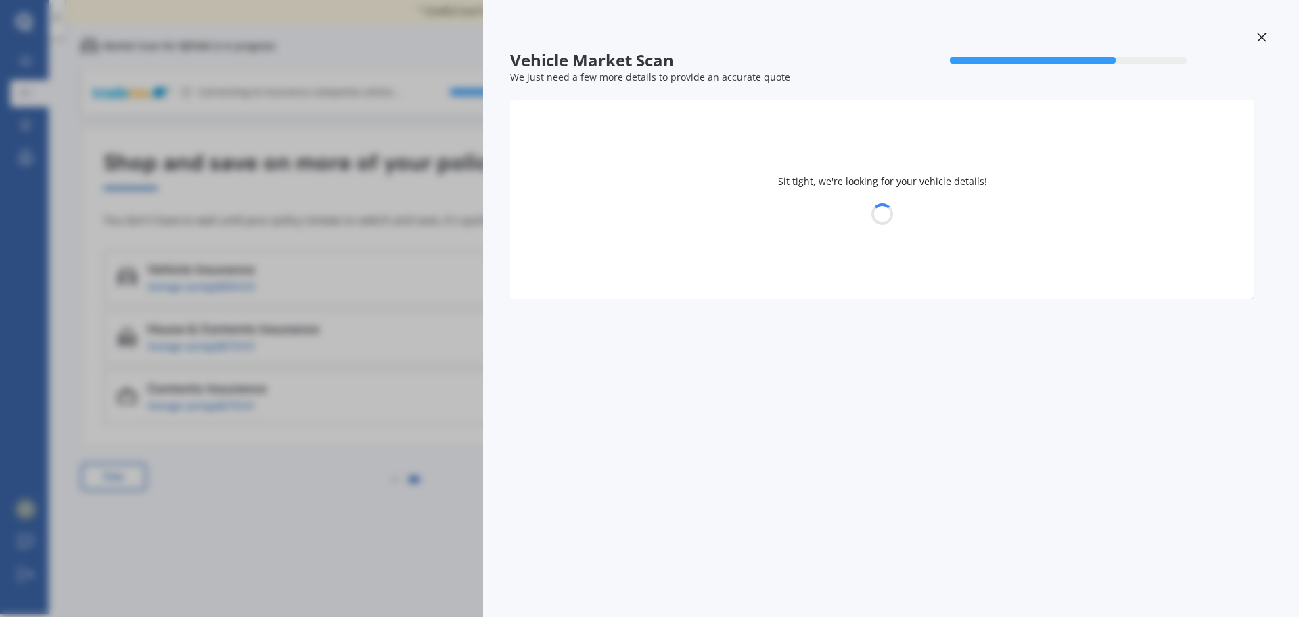
select select "TOYOTA"
select select "23"
select select "08"
select select "1953"
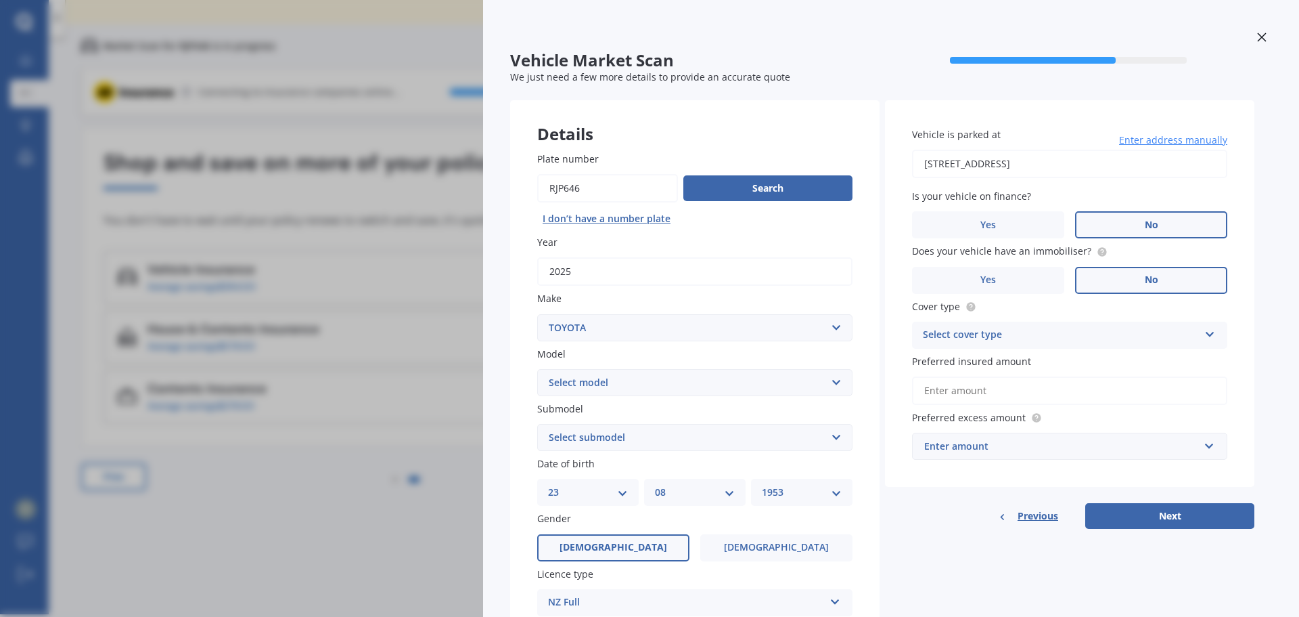
click at [830, 382] on select "Select model 4 Runner 86 [PERSON_NAME] Alphard Altezza Aqua Aristo Aurion Auris…" at bounding box center [694, 382] width 315 height 27
select select "RAV-4"
click at [537, 369] on select "Select model 4 Runner 86 [PERSON_NAME] Alphard Altezza Aqua Aristo Aurion Auris…" at bounding box center [694, 382] width 315 height 27
click at [843, 436] on select "Select submodel Diesel EV GX SUV 2.2/4WD/6AT Hybrid Hybrid 2WD Petrol" at bounding box center [694, 437] width 315 height 27
select select "HYBRID"
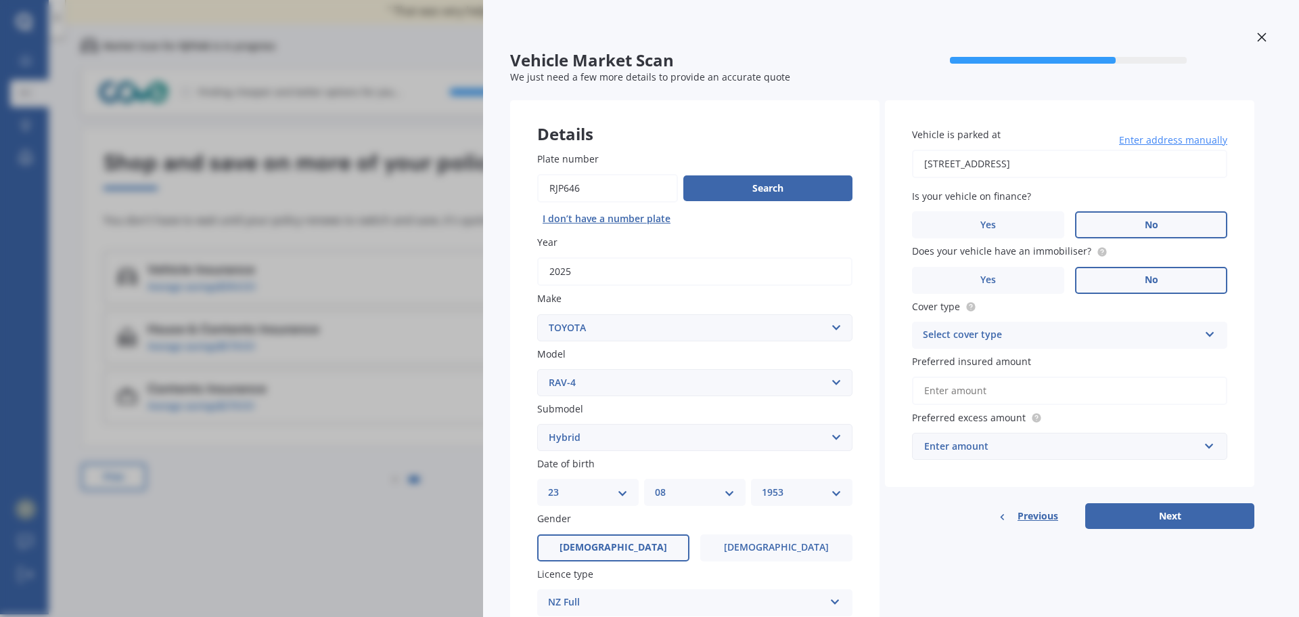
click at [537, 424] on select "Select submodel Diesel EV GX SUV 2.2/4WD/6AT Hybrid Hybrid 2WD Petrol" at bounding box center [694, 437] width 315 height 27
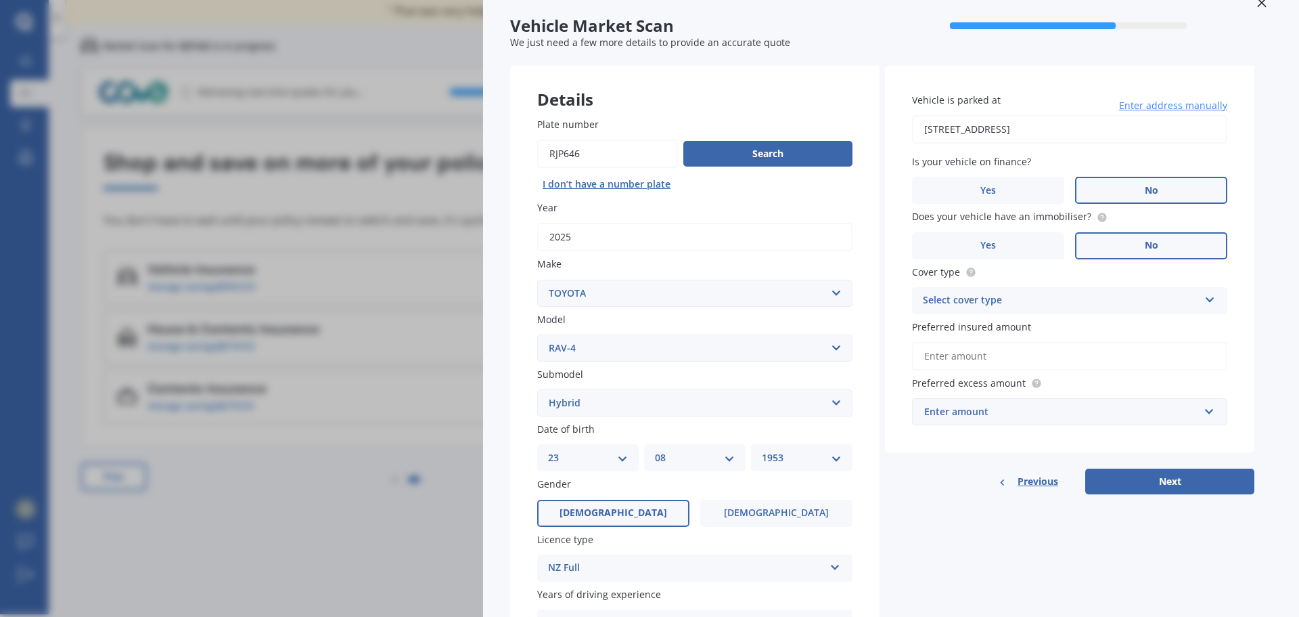
scroll to position [68, 0]
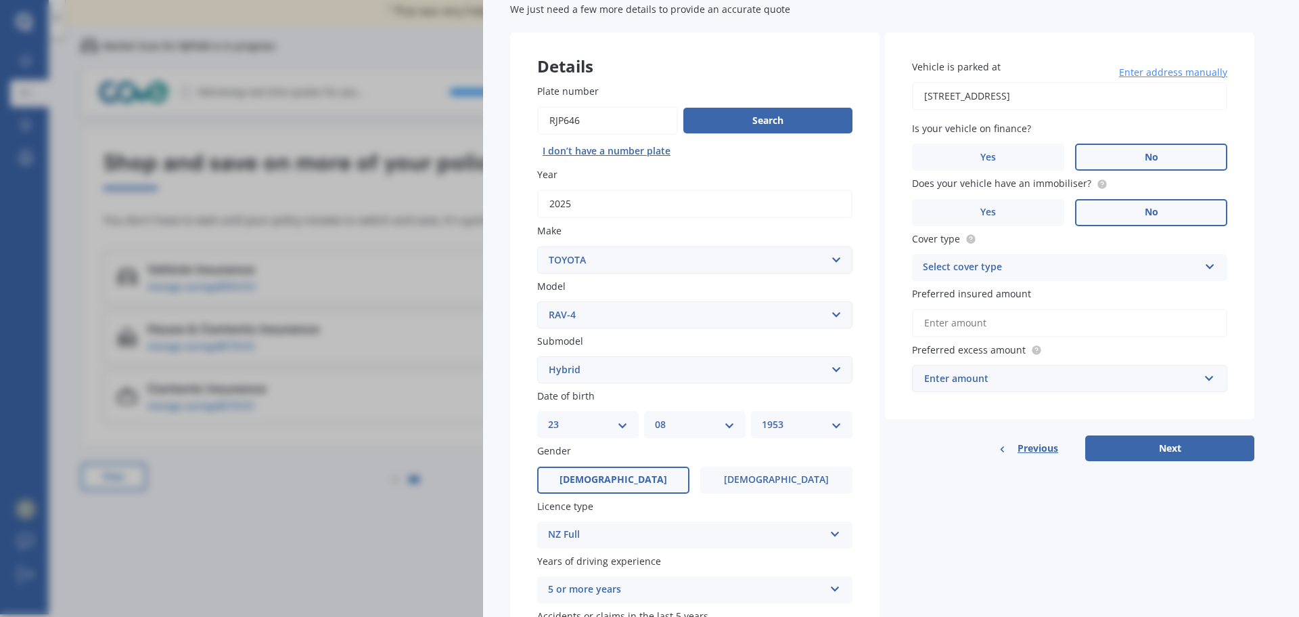
click at [615, 480] on span "[DEMOGRAPHIC_DATA]" at bounding box center [614, 480] width 108 height 12
click at [0, 0] on input "[DEMOGRAPHIC_DATA]" at bounding box center [0, 0] width 0 height 0
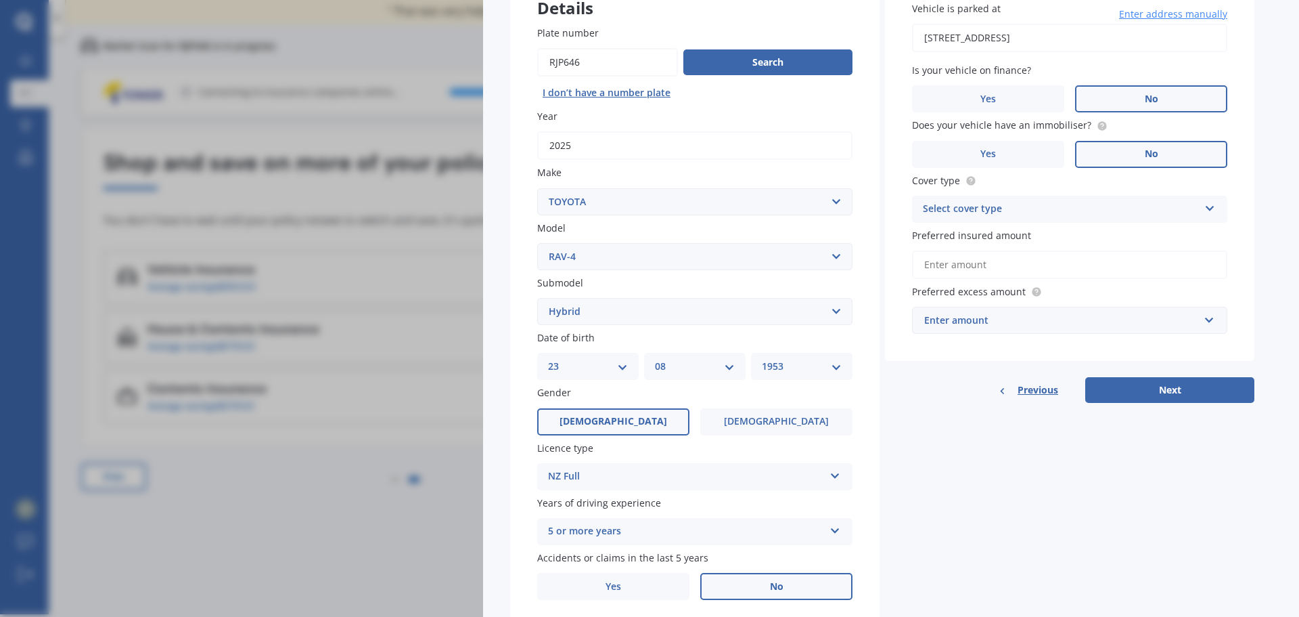
scroll to position [174, 0]
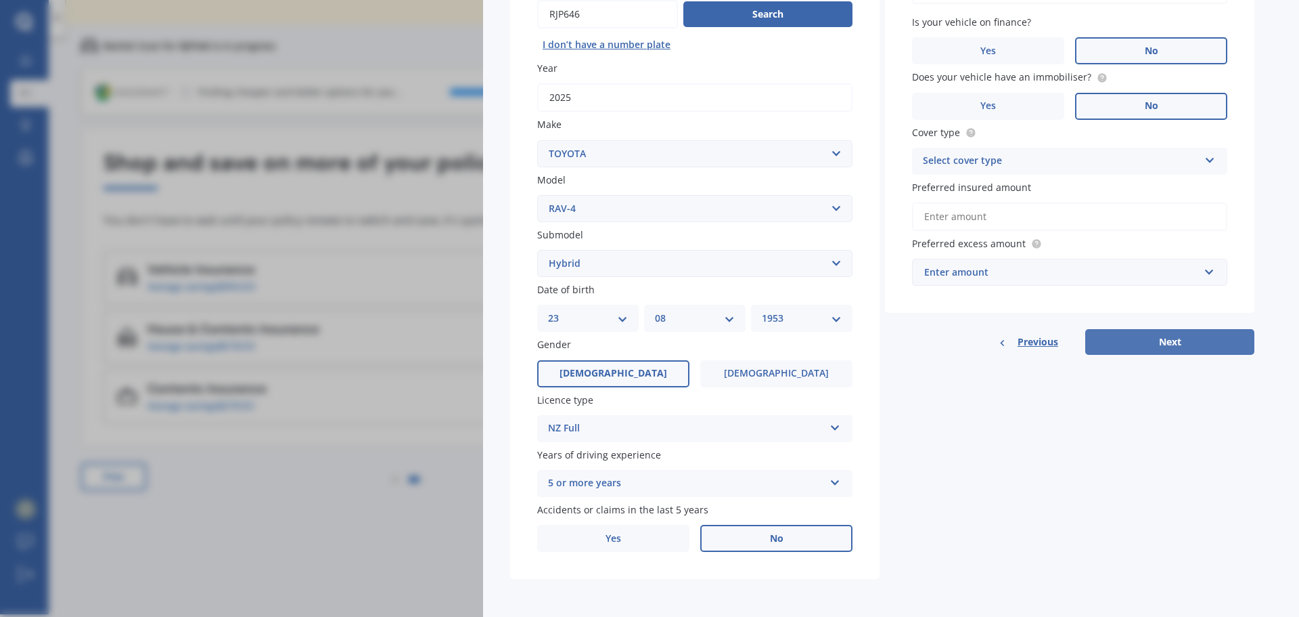
click at [1171, 347] on button "Next" at bounding box center [1170, 342] width 169 height 26
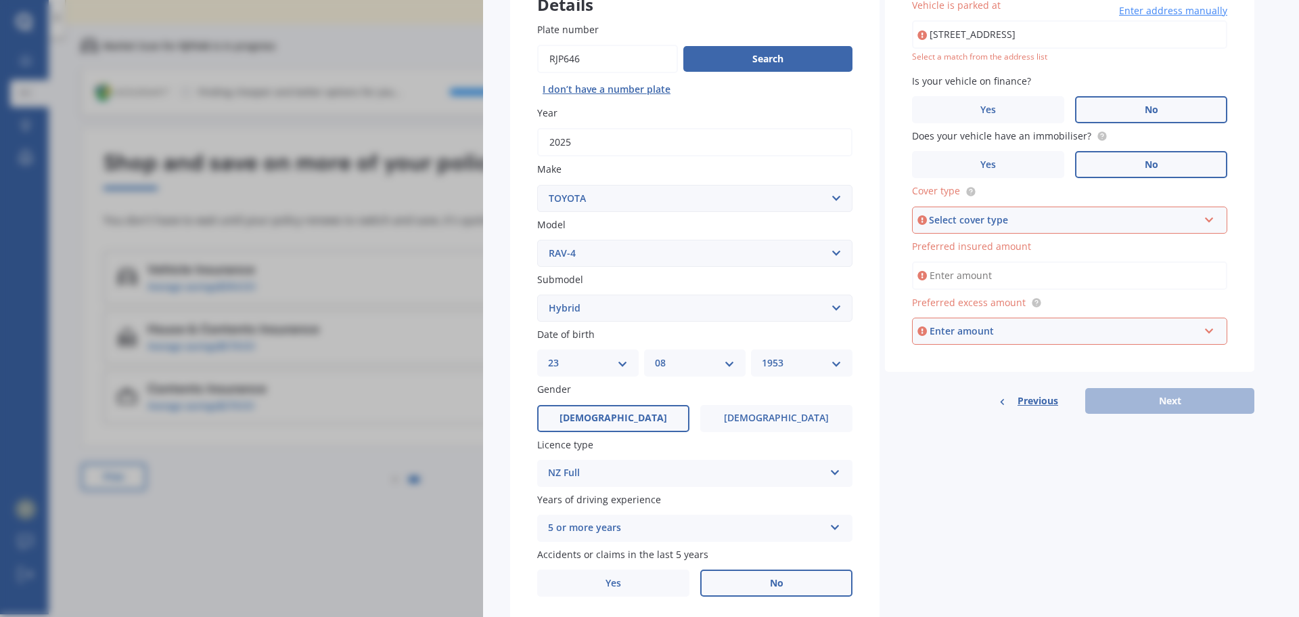
scroll to position [127, 0]
click at [1213, 218] on icon at bounding box center [1210, 219] width 12 height 9
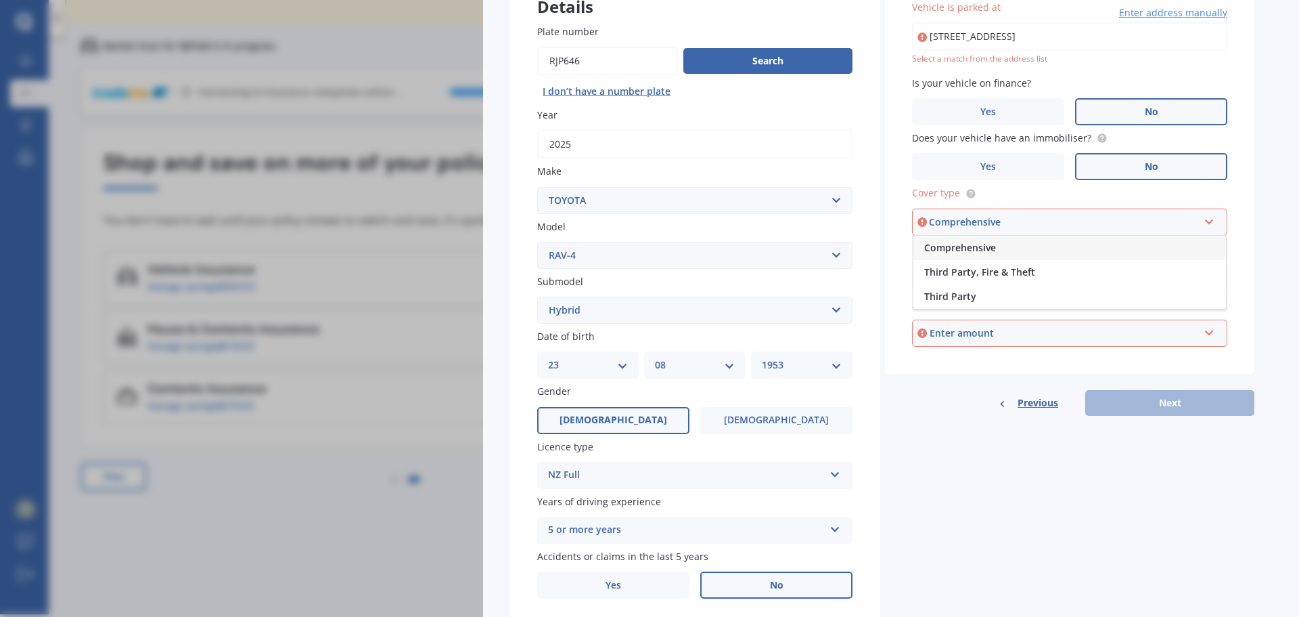
click at [1017, 245] on div "Comprehensive" at bounding box center [1070, 248] width 313 height 24
click at [1008, 281] on input "Preferred insured amount" at bounding box center [1069, 277] width 315 height 28
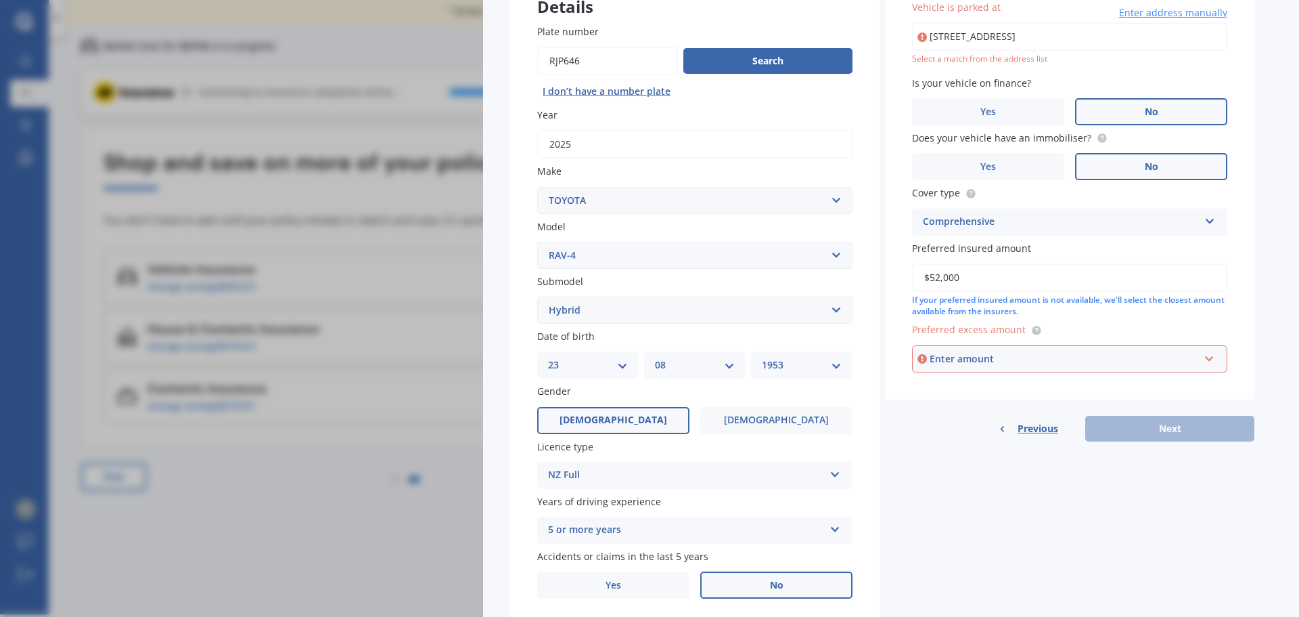
type input "$52,000"
click at [1207, 358] on input "text" at bounding box center [1065, 359] width 303 height 26
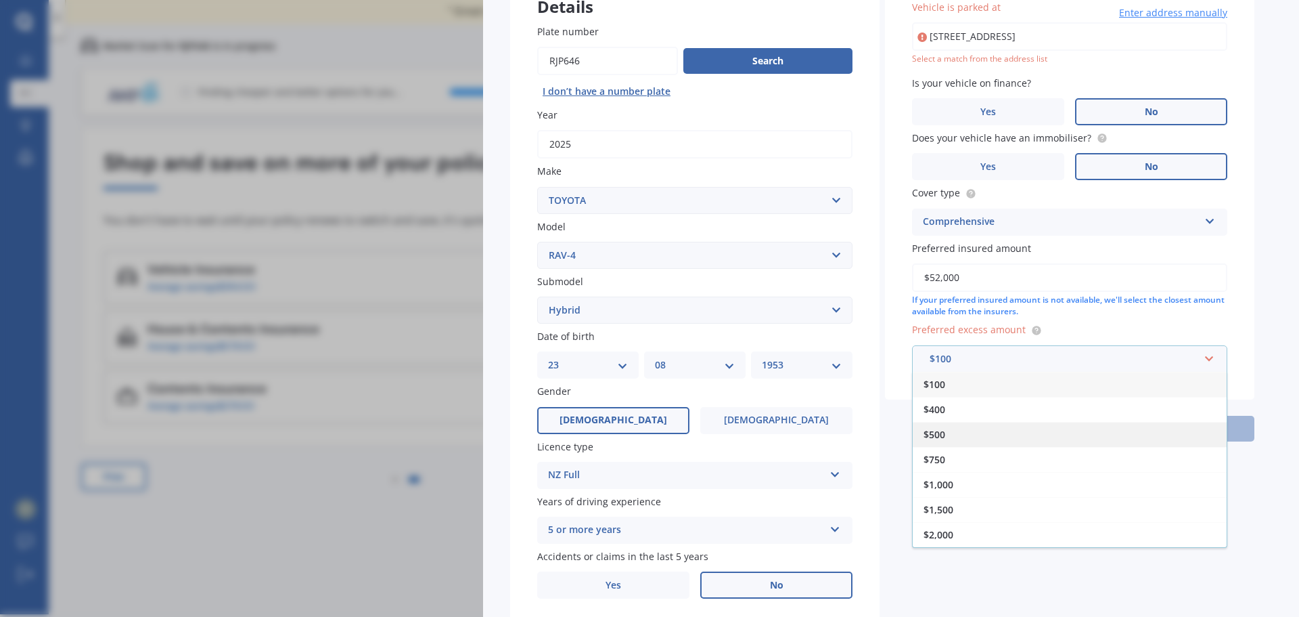
click at [979, 437] on div "$500" at bounding box center [1070, 434] width 314 height 25
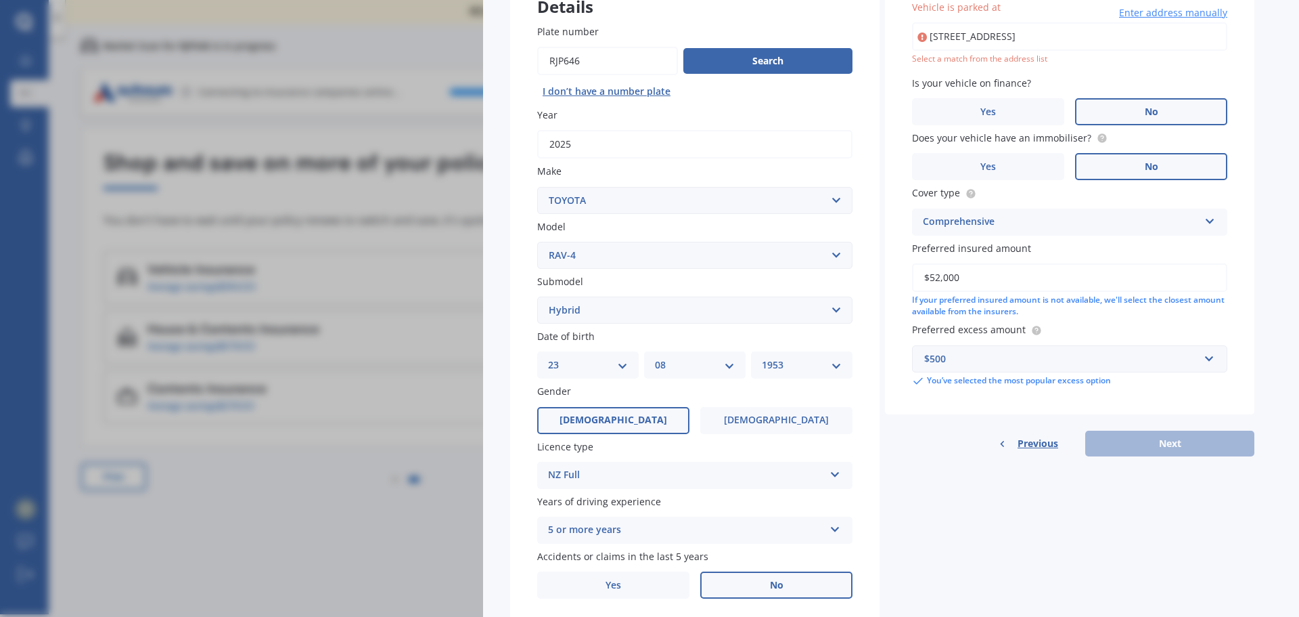
scroll to position [0, 0]
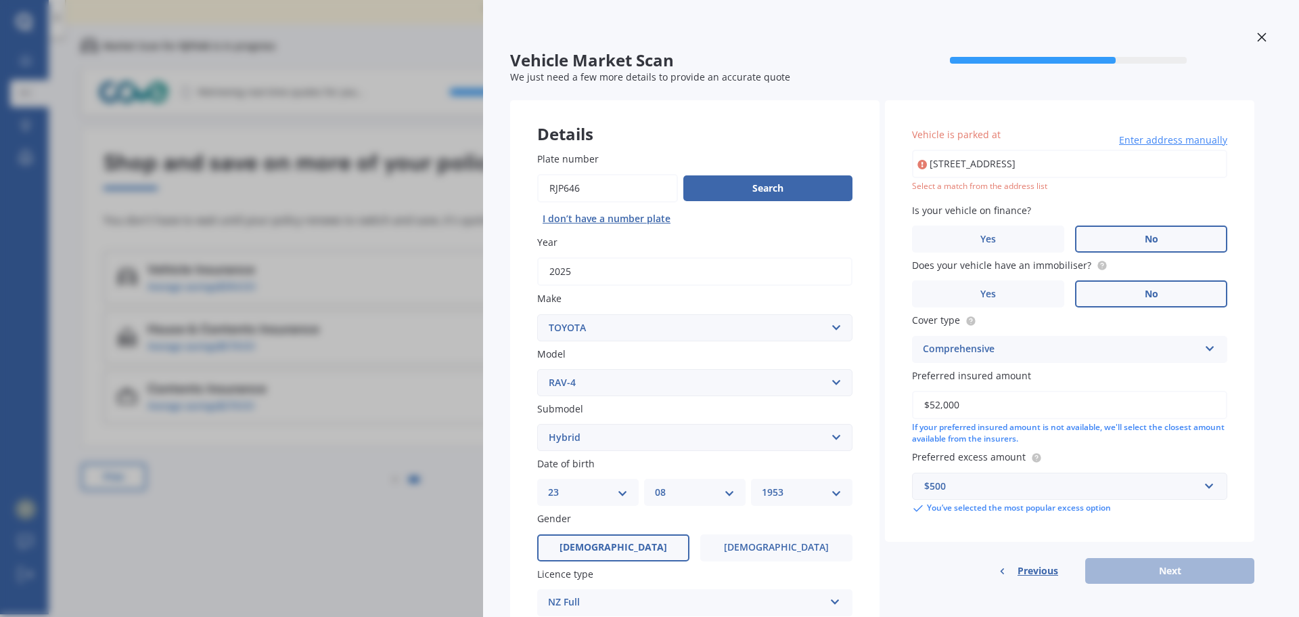
click at [954, 160] on input "[STREET_ADDRESS]" at bounding box center [1069, 164] width 315 height 28
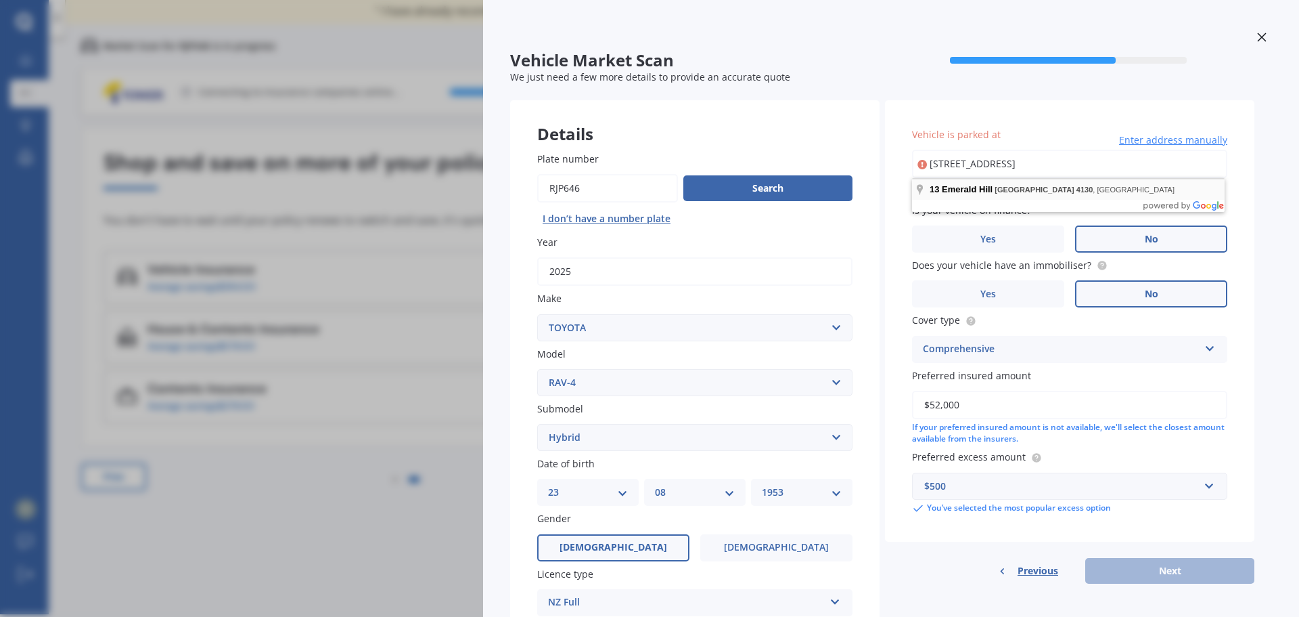
type input "[STREET_ADDRESS]"
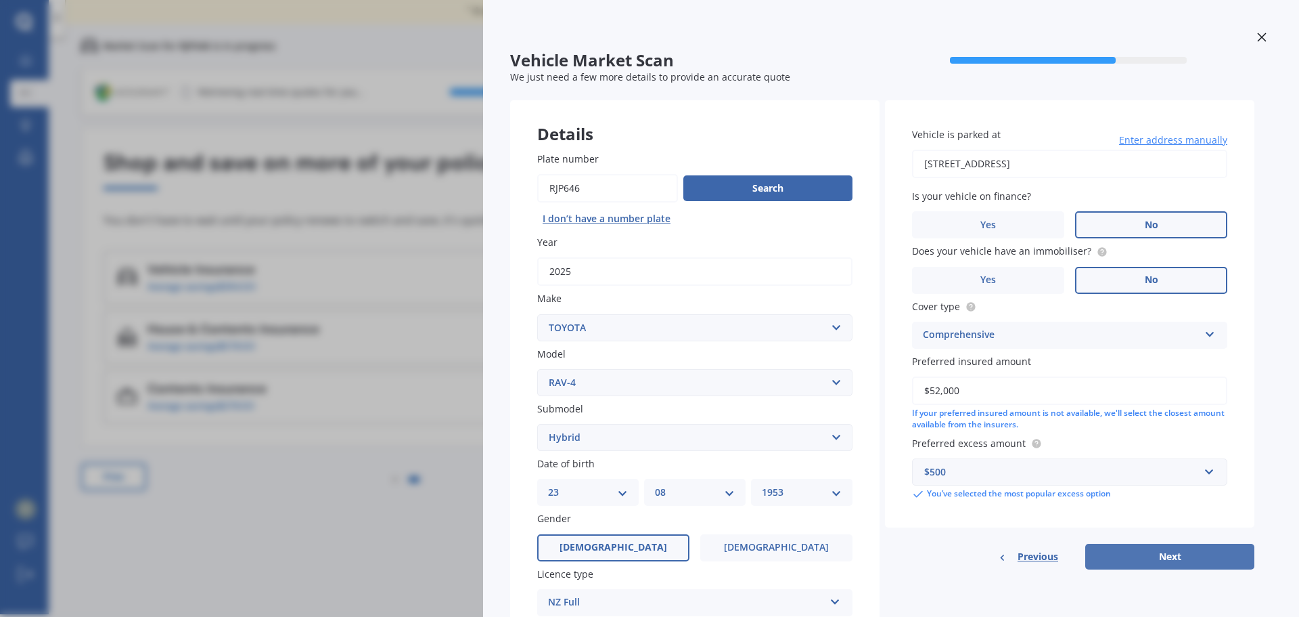
click at [1149, 551] on button "Next" at bounding box center [1170, 556] width 169 height 26
select select "23"
select select "08"
select select "1953"
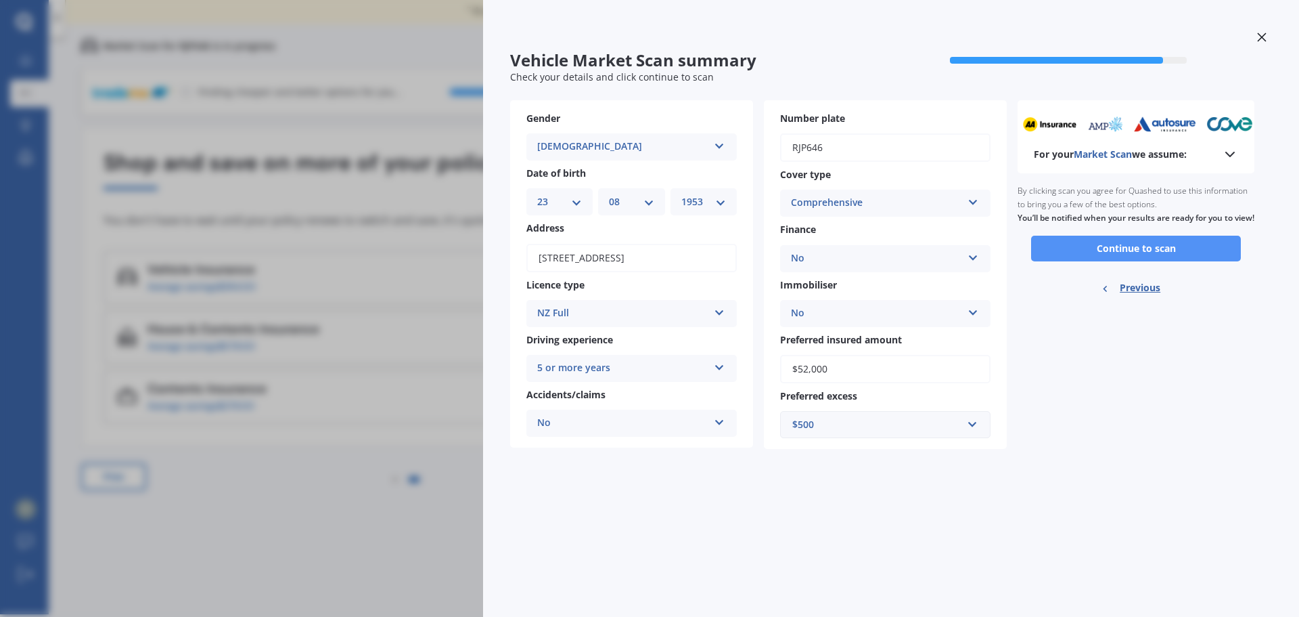
click at [1127, 261] on button "Continue to scan" at bounding box center [1136, 249] width 210 height 26
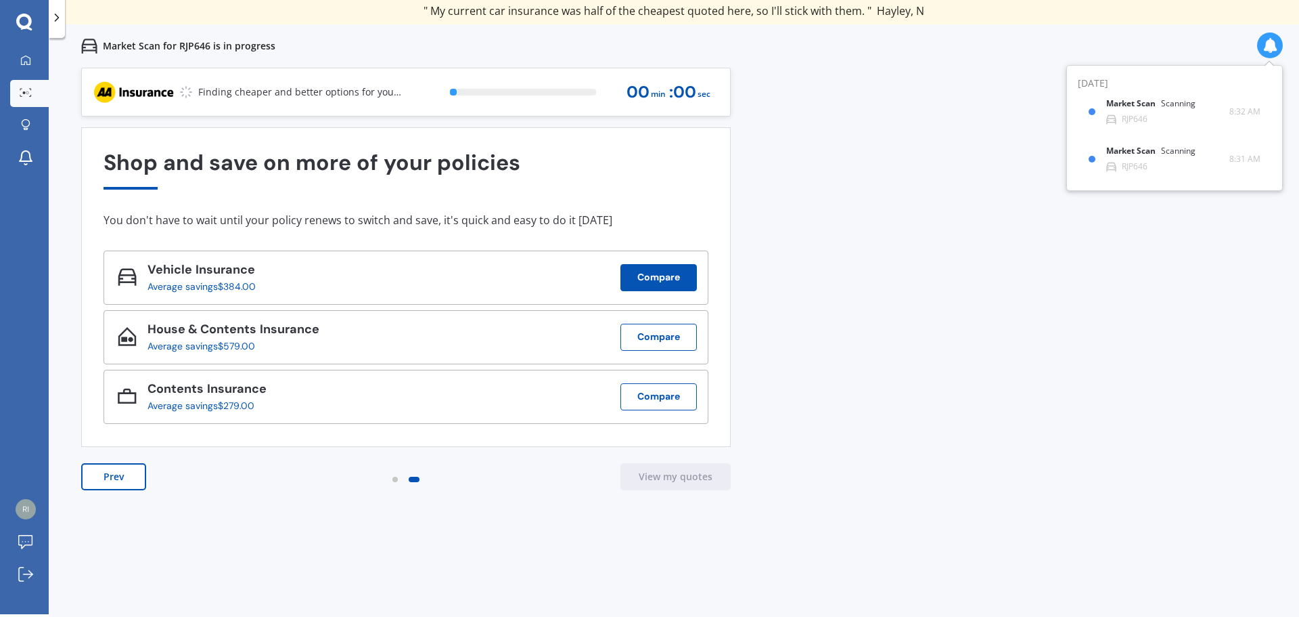
click at [665, 281] on button "Compare" at bounding box center [659, 277] width 76 height 27
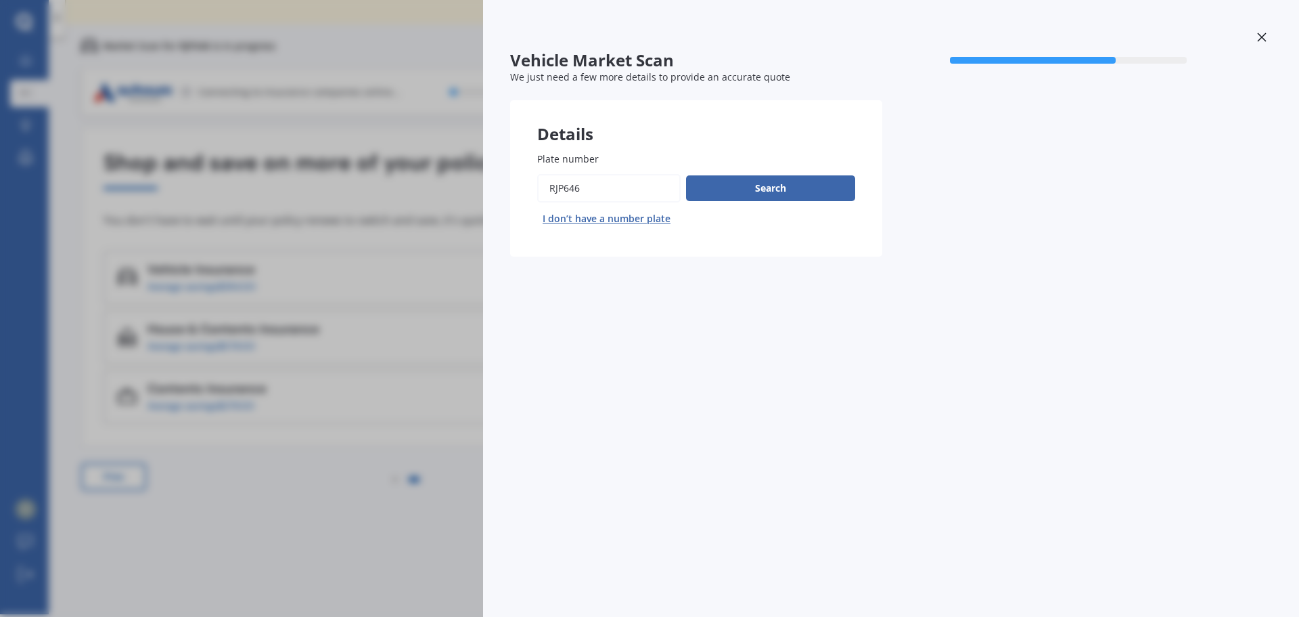
click at [306, 303] on div "Vehicle Market Scan 70 % We just need a few more details to provide an accurate…" at bounding box center [649, 308] width 1299 height 617
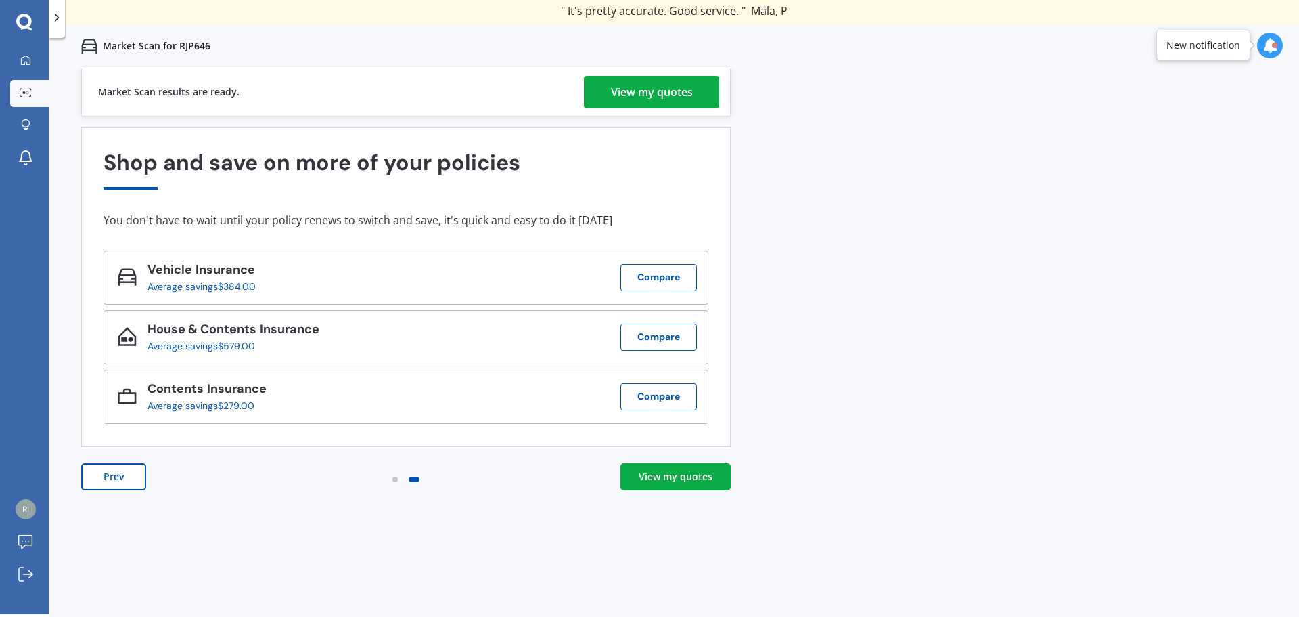
click at [671, 474] on div "View my quotes" at bounding box center [676, 477] width 74 height 14
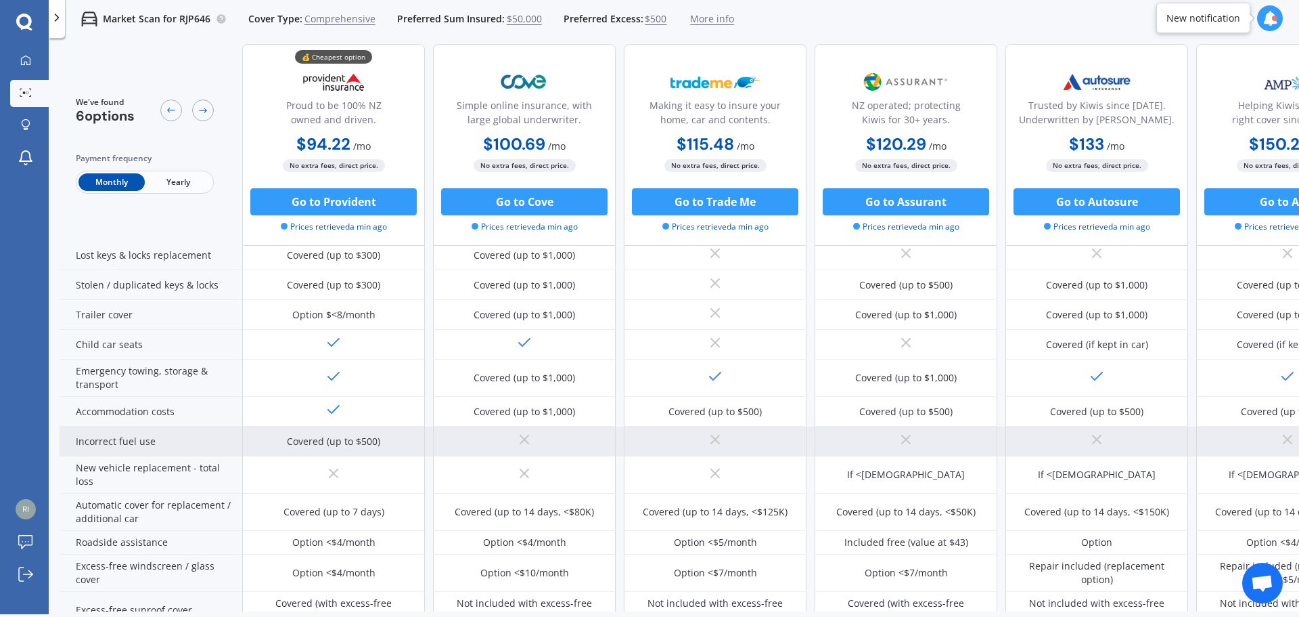
scroll to position [271, 0]
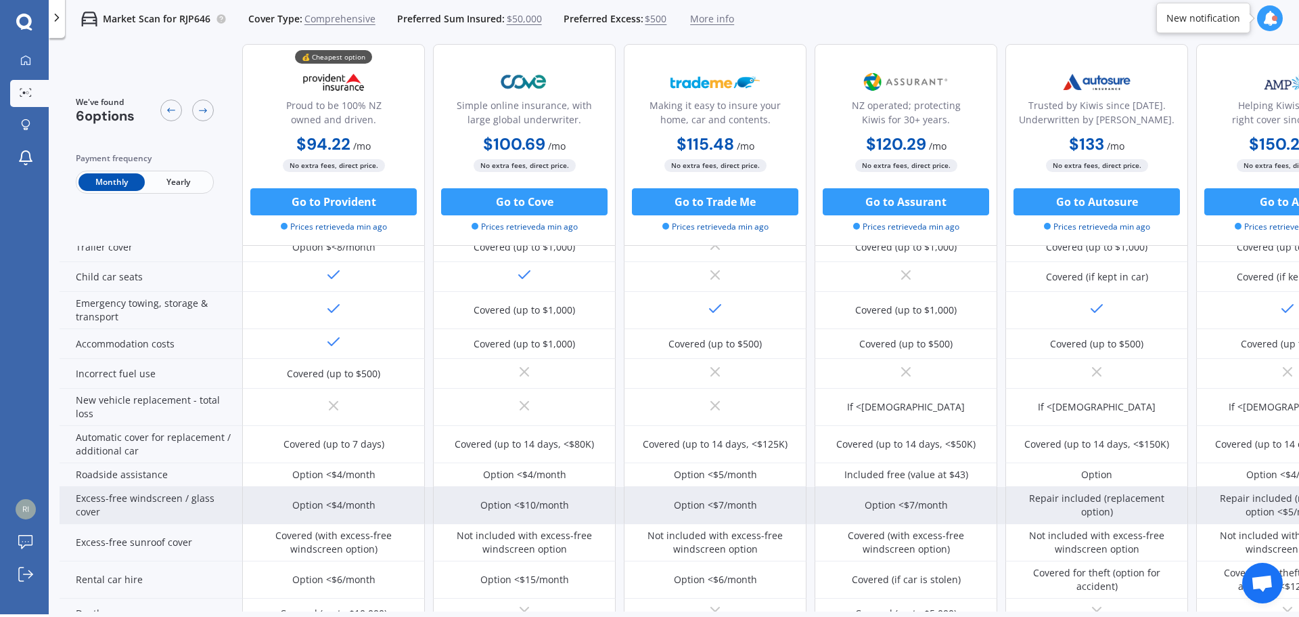
click at [332, 510] on div "Option <$4/month" at bounding box center [333, 505] width 83 height 14
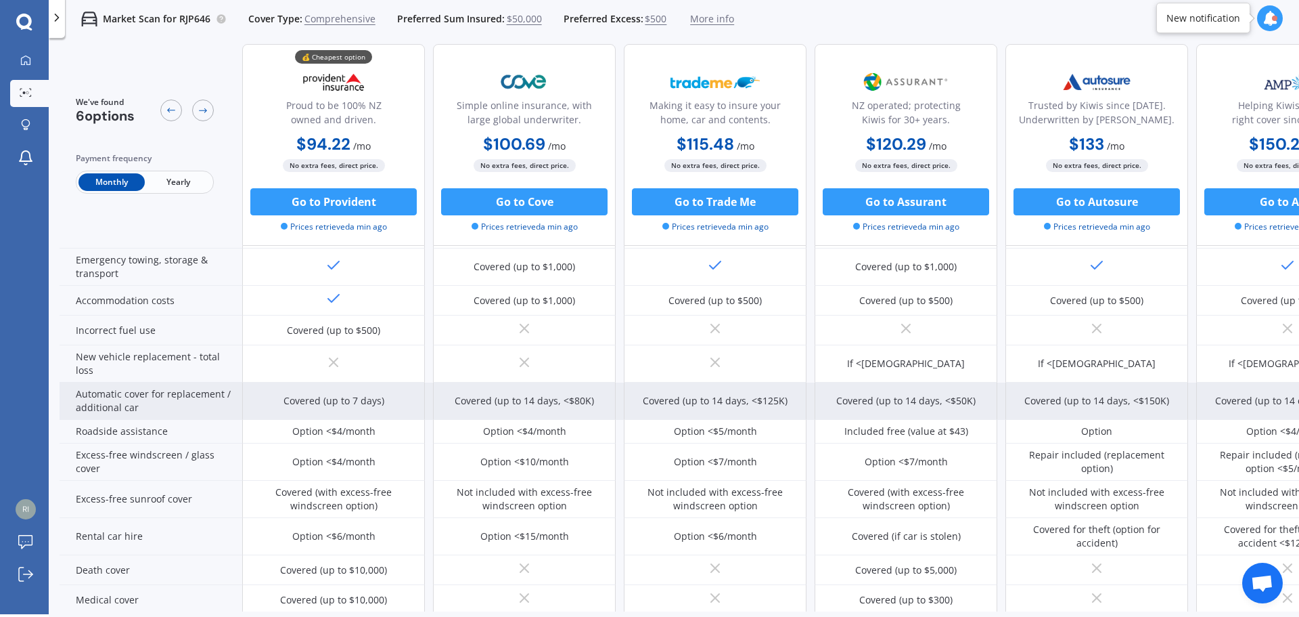
scroll to position [338, 0]
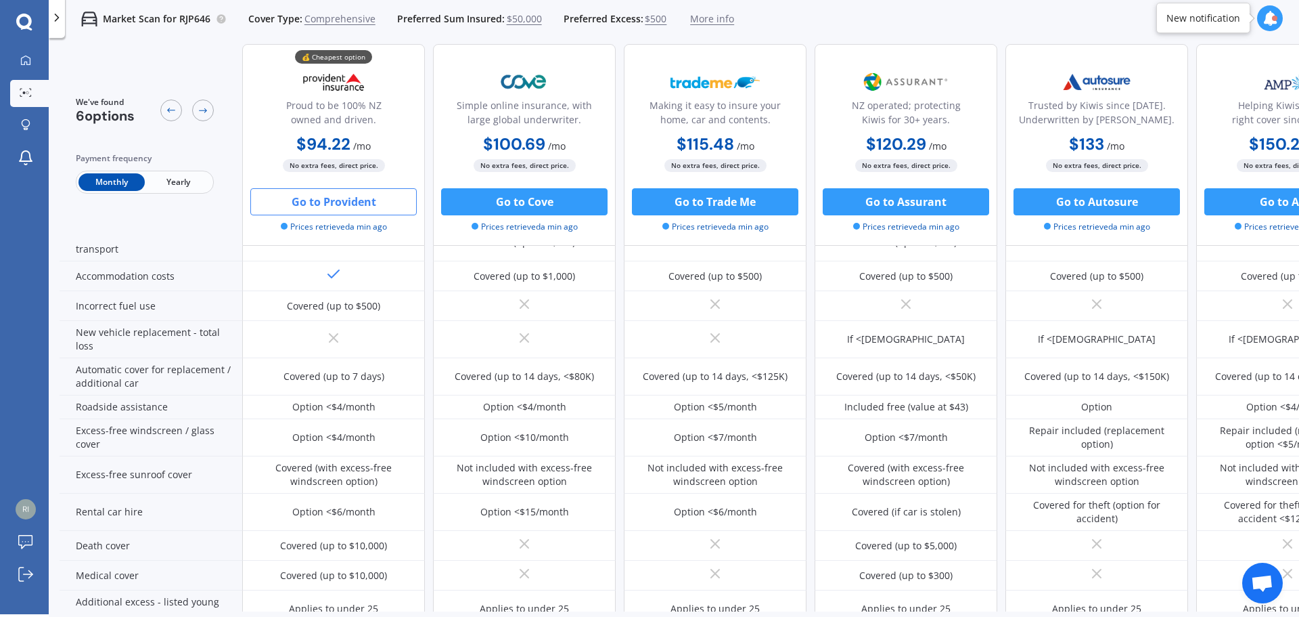
click at [328, 202] on button "Go to Provident" at bounding box center [333, 201] width 166 height 27
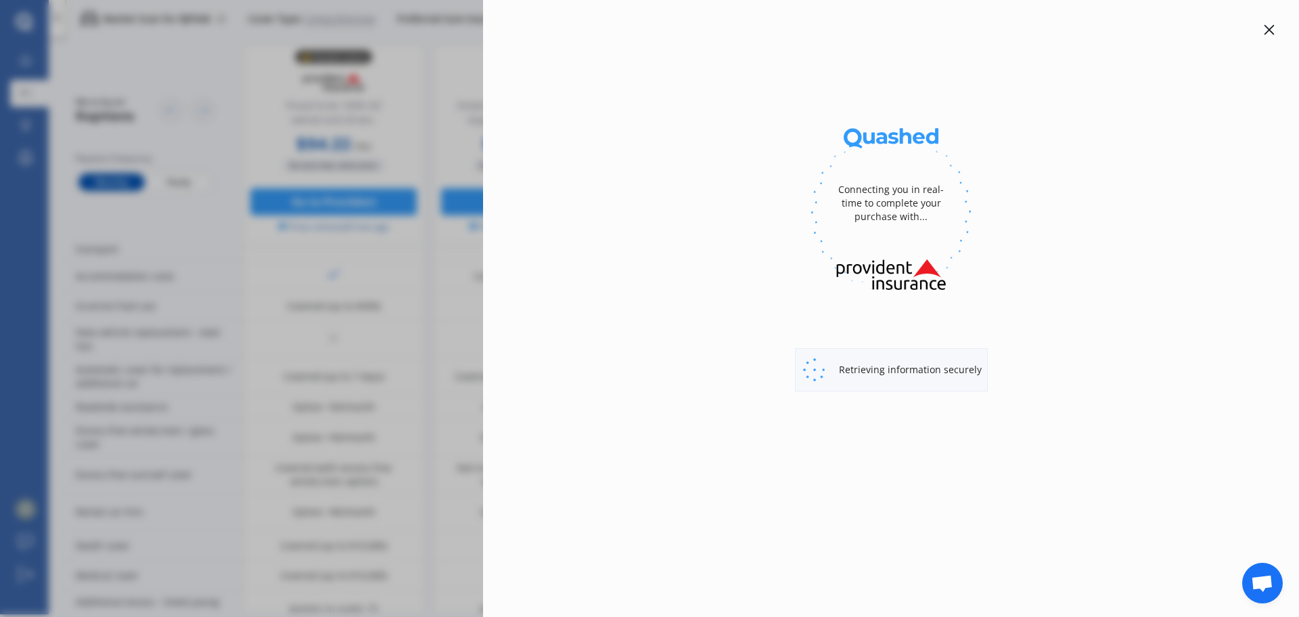
select select "Monthly"
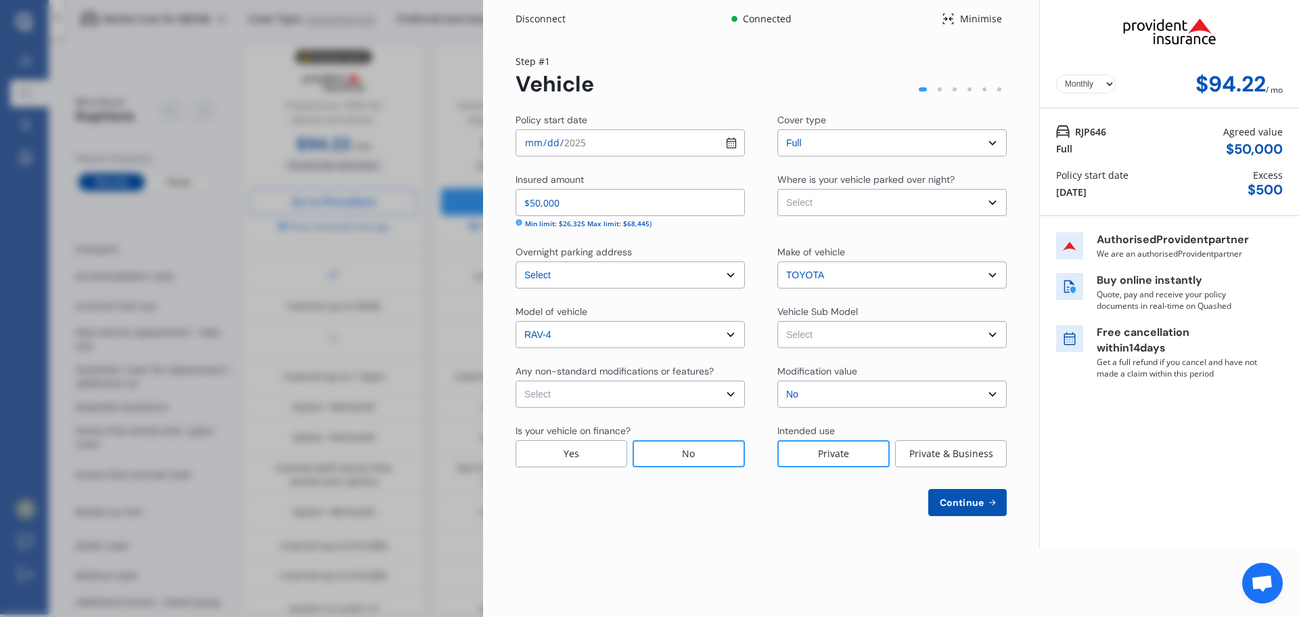
click at [989, 337] on select "Select RAV4 AXAH54R XSE Wagon 5dr ECVT 7sp AWD 2.5i/88kW Hybrid" at bounding box center [892, 334] width 229 height 27
select select "NZVTOYO2025AECM"
click at [778, 321] on select "Select RAV4 AXAH54R XSE Wagon 5dr ECVT 7sp AWD 2.5i/88kW Hybrid" at bounding box center [892, 334] width 229 height 27
click at [729, 388] on select "Select None [MEDICAL_DATA] System(NOS) Roll Cage Full Racing Harness" at bounding box center [630, 393] width 229 height 27
select select "none"
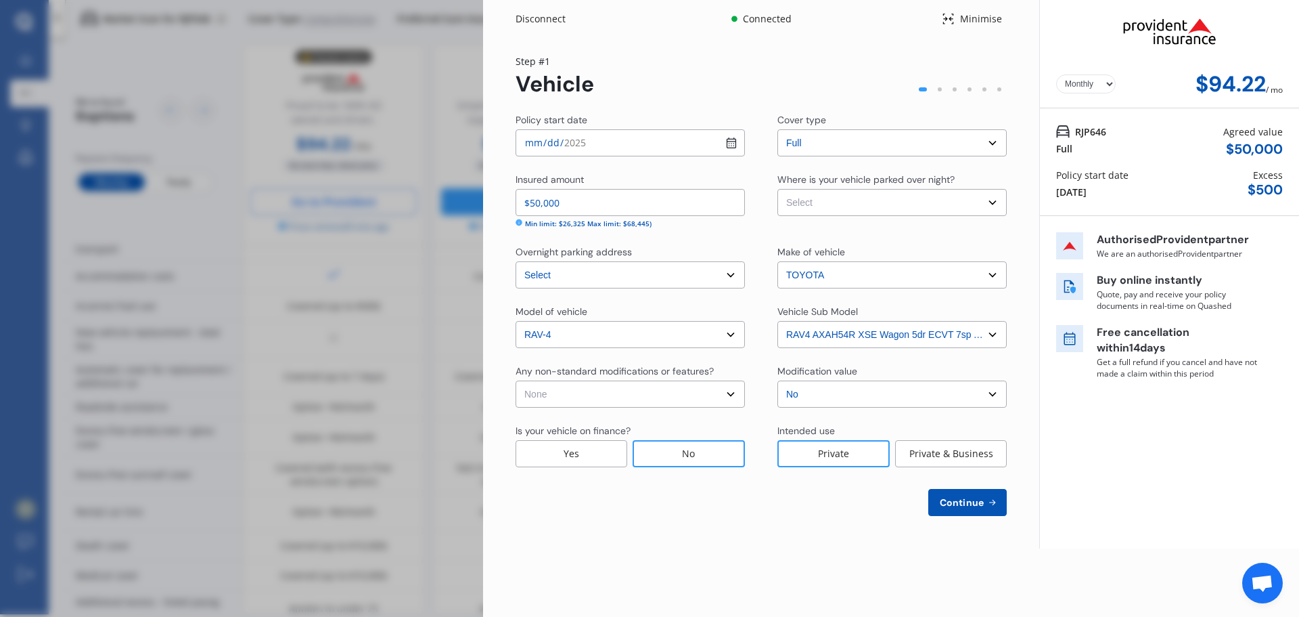
click at [516, 380] on select "Select None [MEDICAL_DATA] System(NOS) Roll Cage Full Racing Harness" at bounding box center [630, 393] width 229 height 27
click at [995, 206] on select "Select Garage (fully enclosed) Off Street Parking Other" at bounding box center [892, 202] width 229 height 27
select select "GARAGE"
click at [778, 189] on select "Select Garage (fully enclosed) Off Street Parking Other" at bounding box center [892, 202] width 229 height 27
click at [958, 499] on span "Continue" at bounding box center [961, 502] width 49 height 11
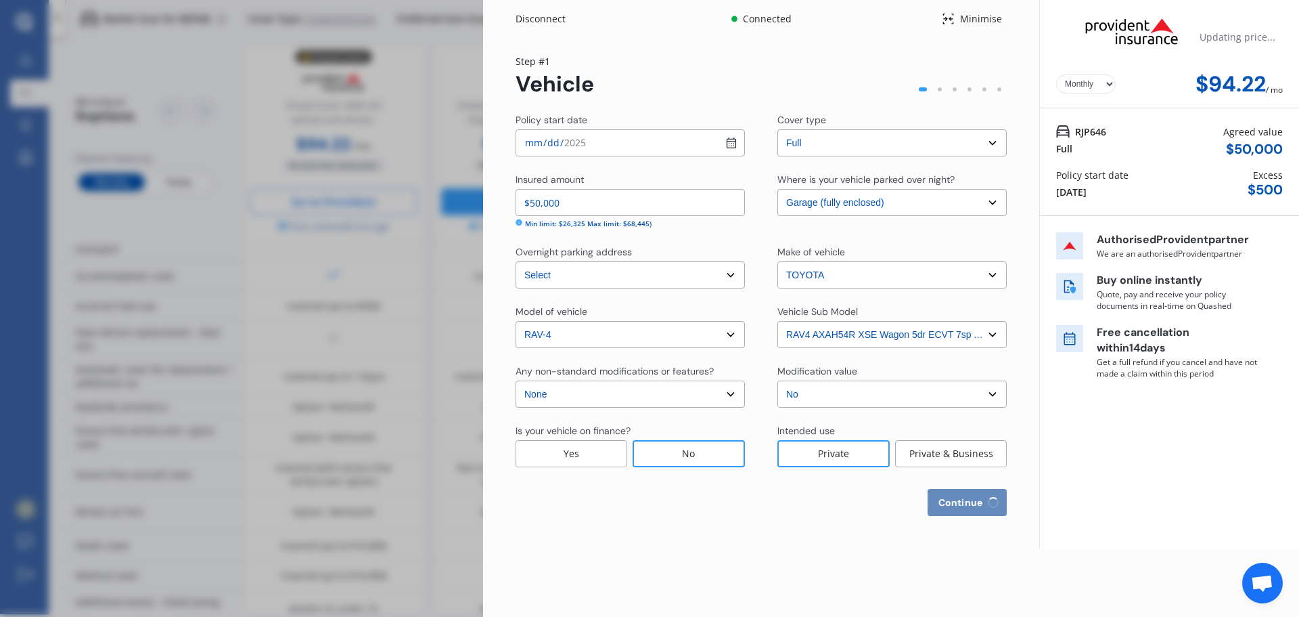
select select "23"
select select "08"
select select "1953"
select select "NZ_FULL"
select select "0"
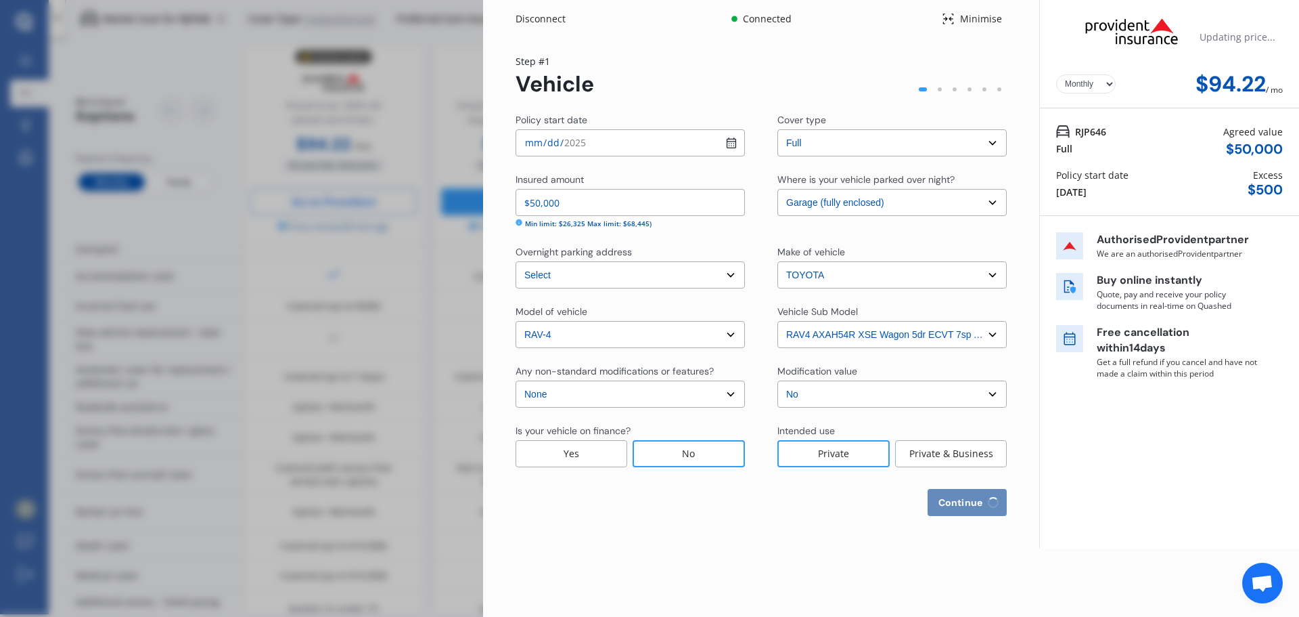
select select "25"
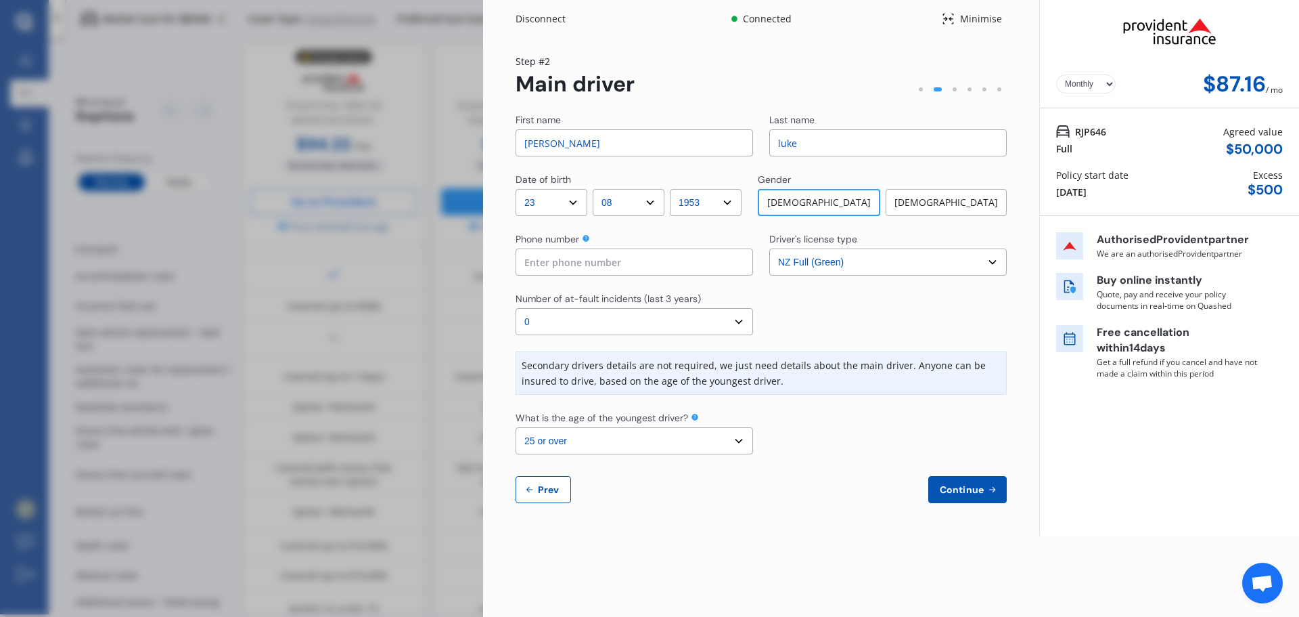
click at [569, 264] on input at bounding box center [635, 261] width 238 height 27
type input "0272484239"
click at [956, 491] on span "Continue" at bounding box center [961, 489] width 49 height 11
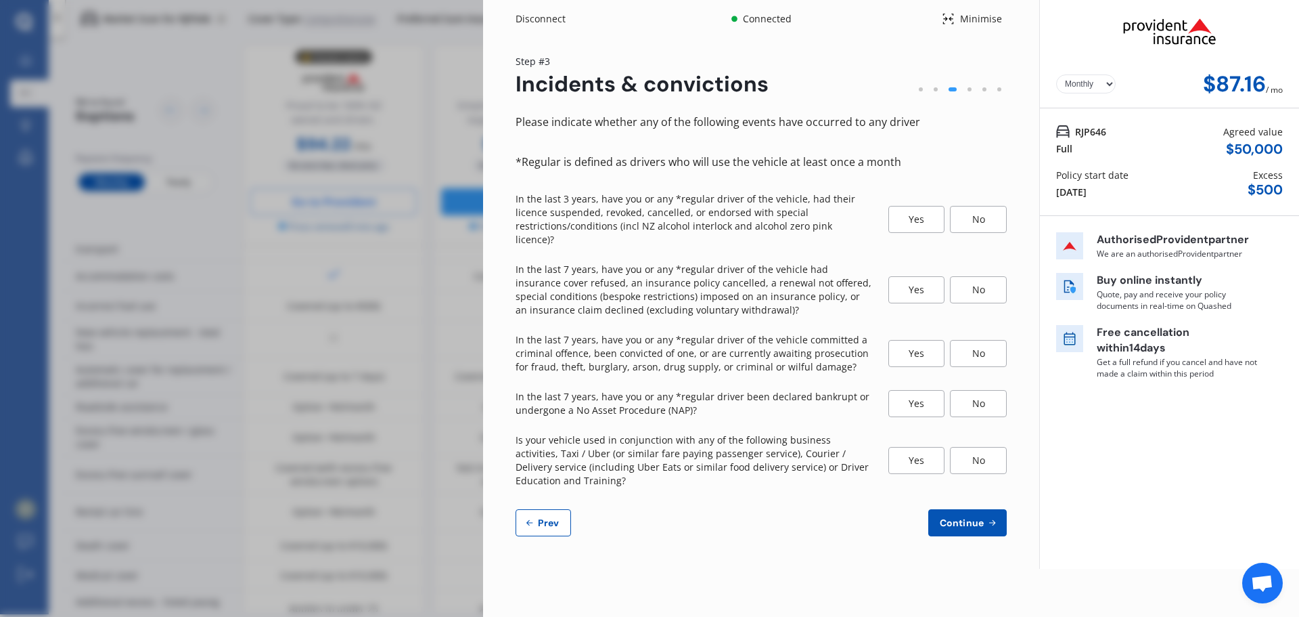
click at [983, 206] on div "No" at bounding box center [978, 219] width 57 height 27
click at [979, 278] on div "No" at bounding box center [978, 289] width 57 height 27
click at [969, 342] on div "No" at bounding box center [978, 353] width 57 height 27
click at [979, 390] on div "No" at bounding box center [978, 403] width 57 height 27
click at [980, 447] on div "No" at bounding box center [978, 460] width 57 height 27
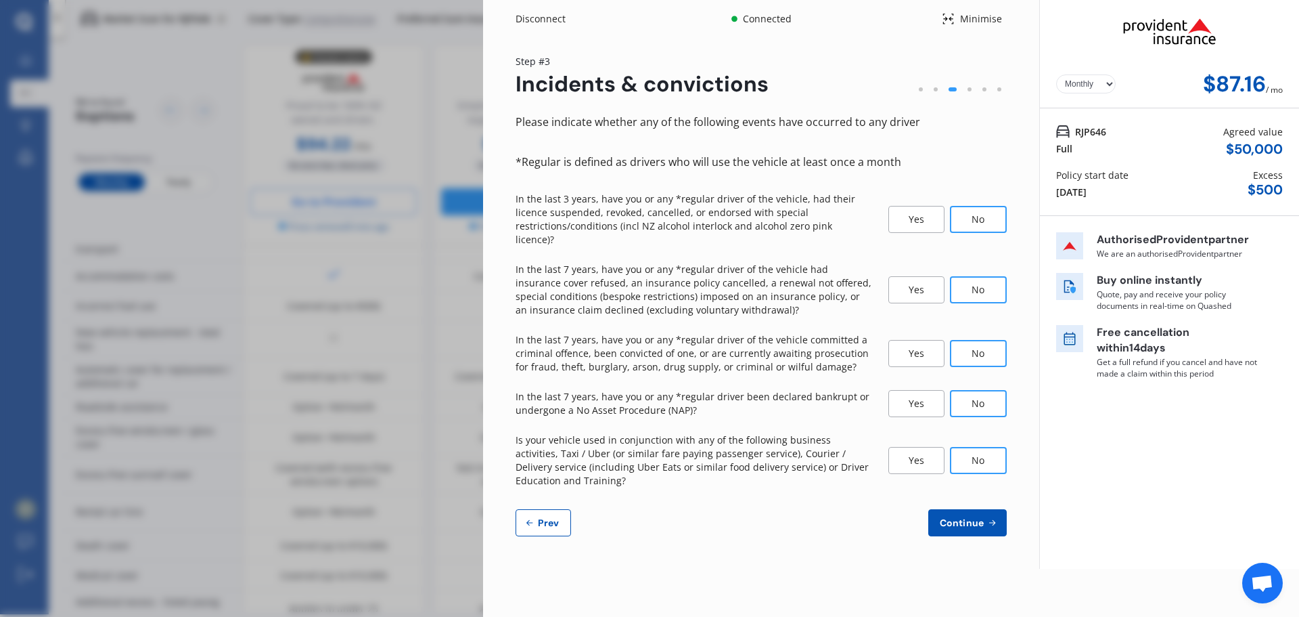
click at [971, 517] on span "Continue" at bounding box center [961, 522] width 49 height 11
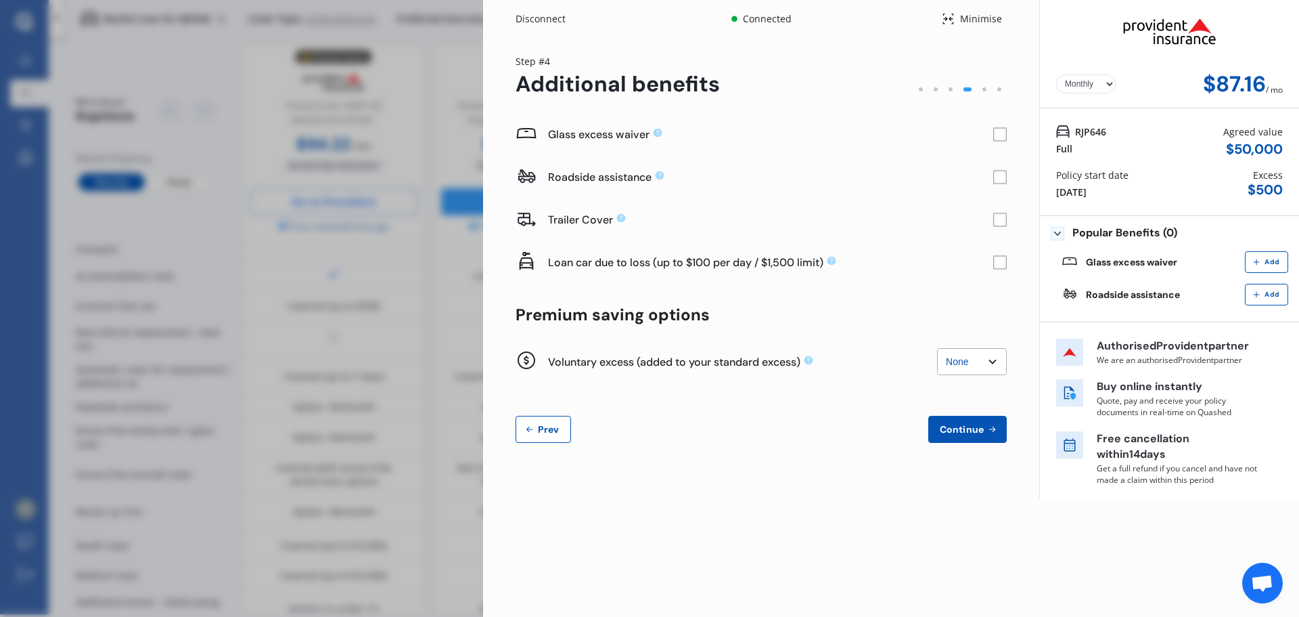
click at [997, 135] on rect at bounding box center [1000, 135] width 14 height 14
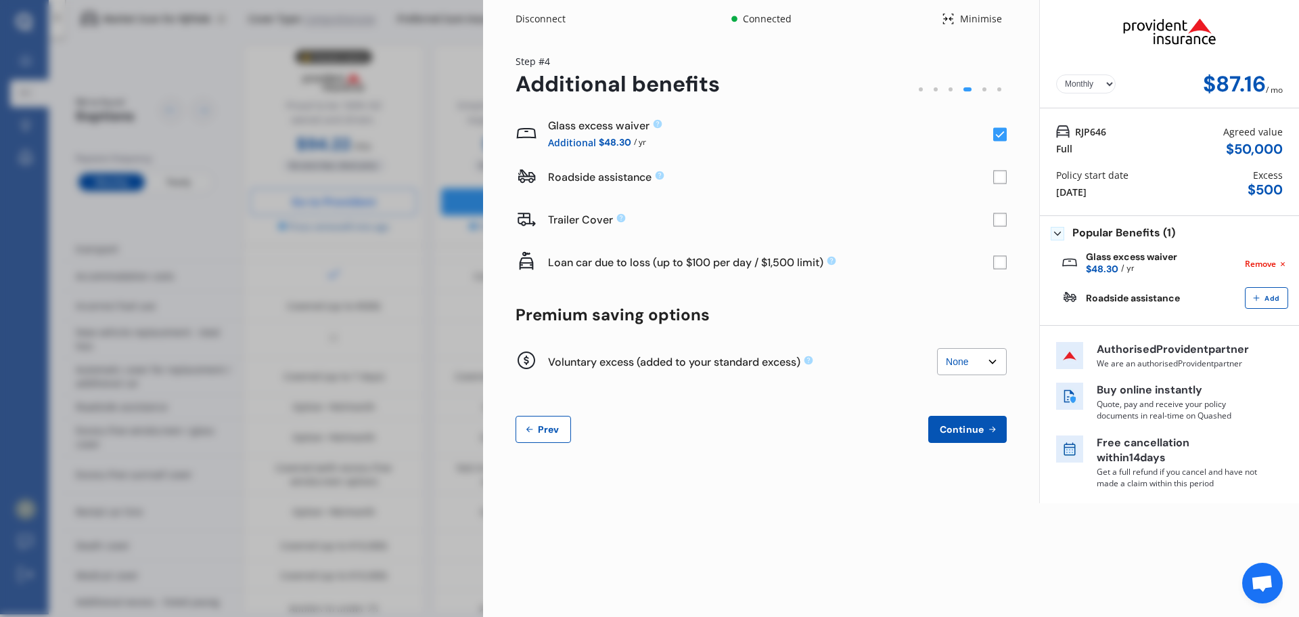
click at [956, 425] on span "Continue" at bounding box center [961, 429] width 49 height 11
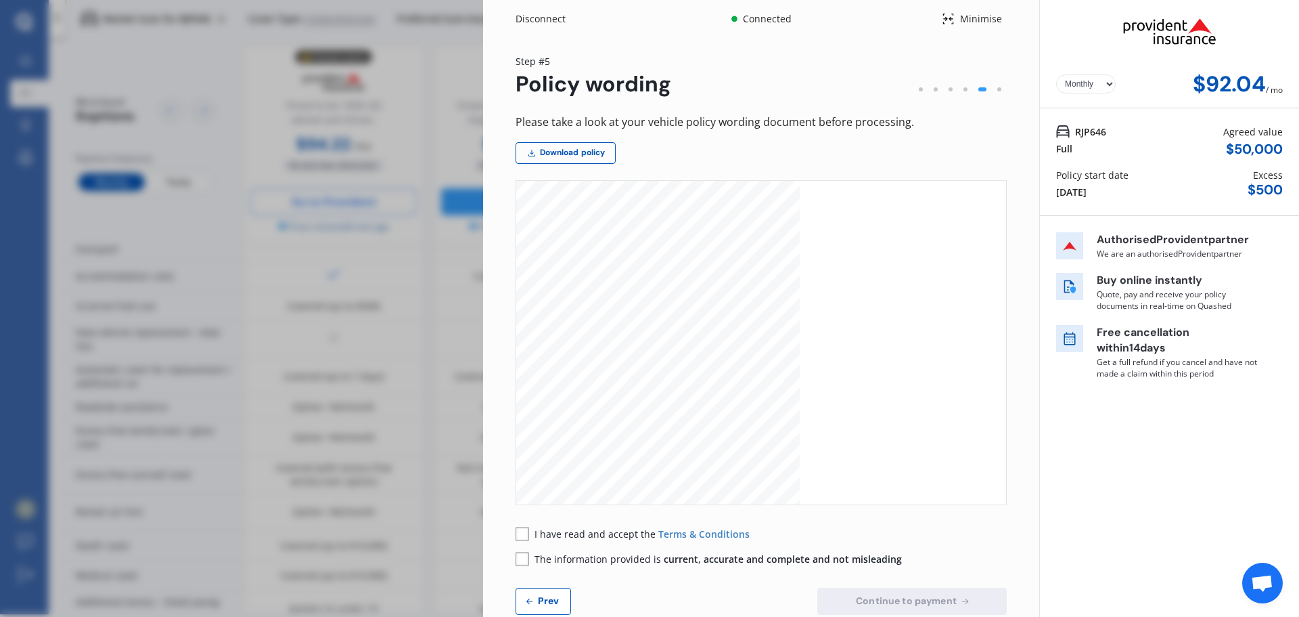
scroll to position [0, 0]
click at [1104, 86] on select "Yearly Monthly" at bounding box center [1086, 83] width 60 height 19
select select "Yearly"
click at [1056, 74] on select "Yearly Monthly" at bounding box center [1086, 83] width 60 height 19
